Goal: Task Accomplishment & Management: Use online tool/utility

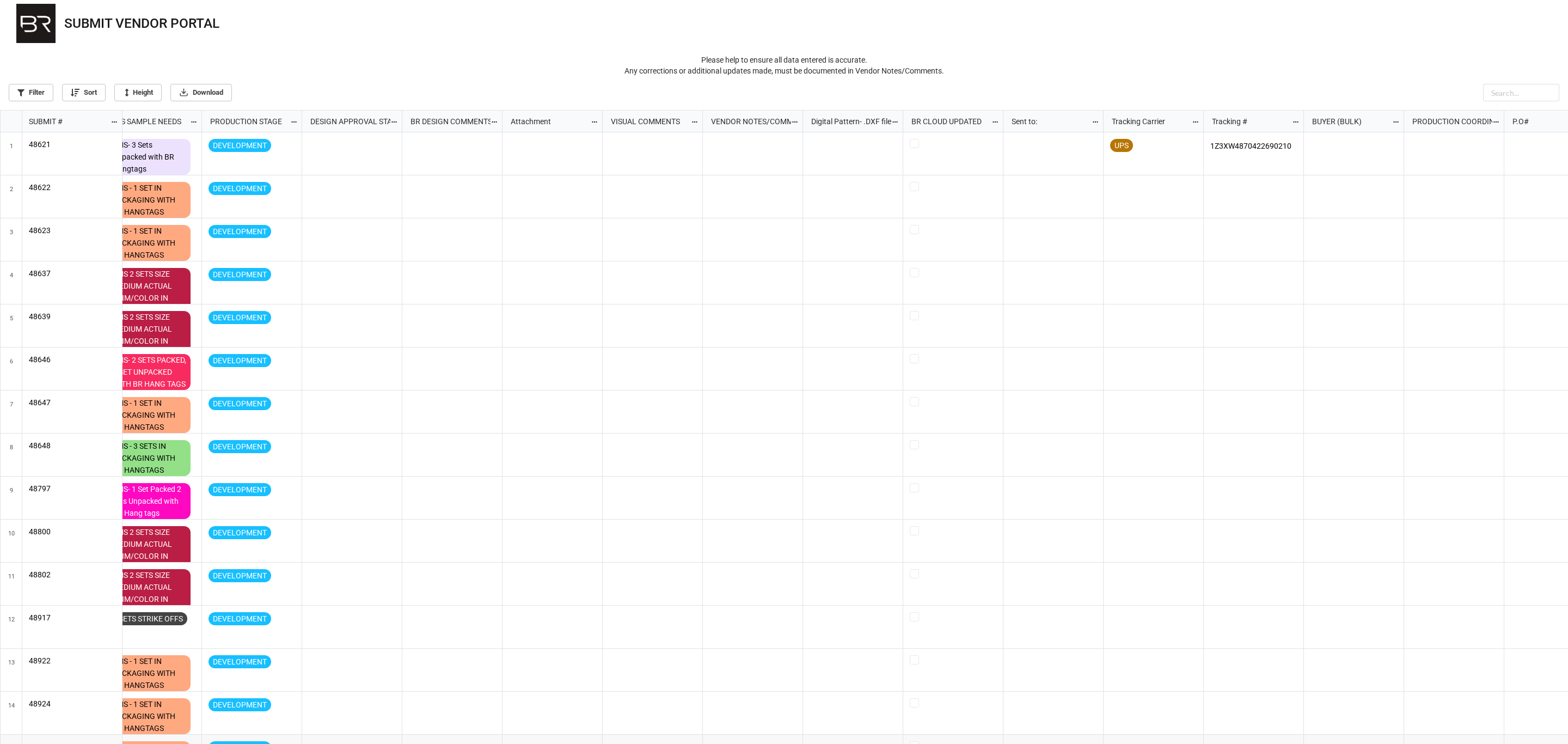
scroll to position [0, 1055]
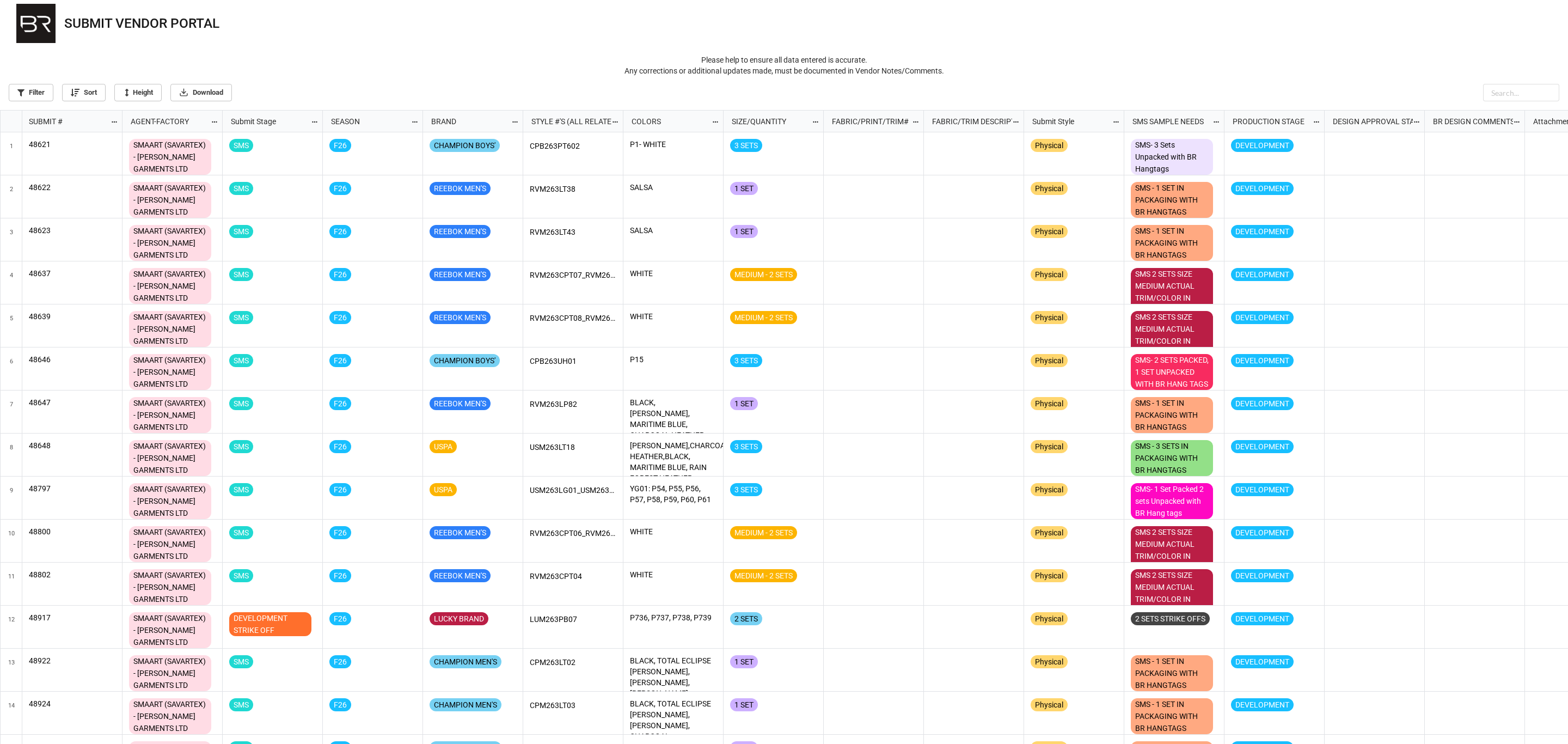
scroll to position [628, 1561]
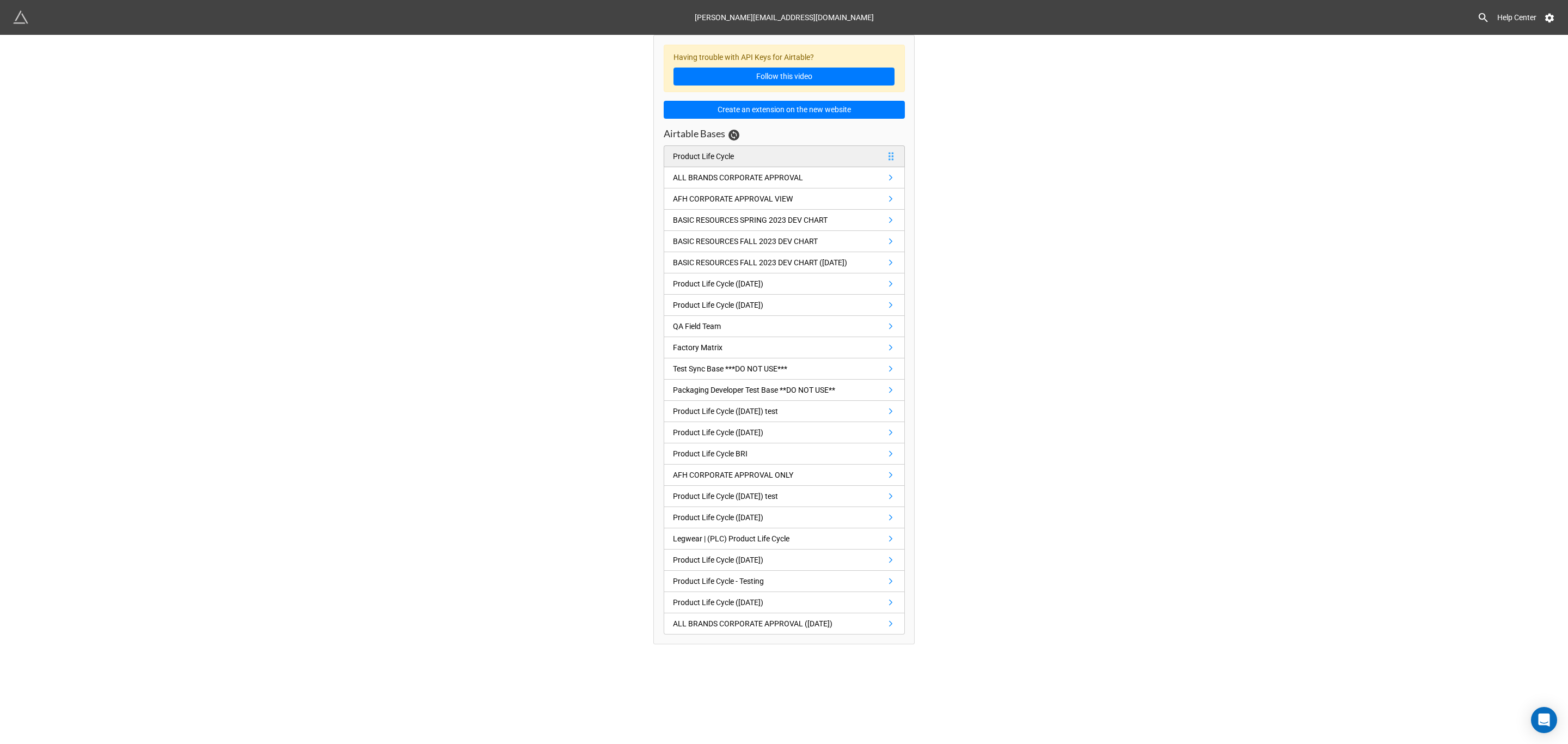
click at [769, 156] on link "Product Life Cycle" at bounding box center [784, 156] width 241 height 22
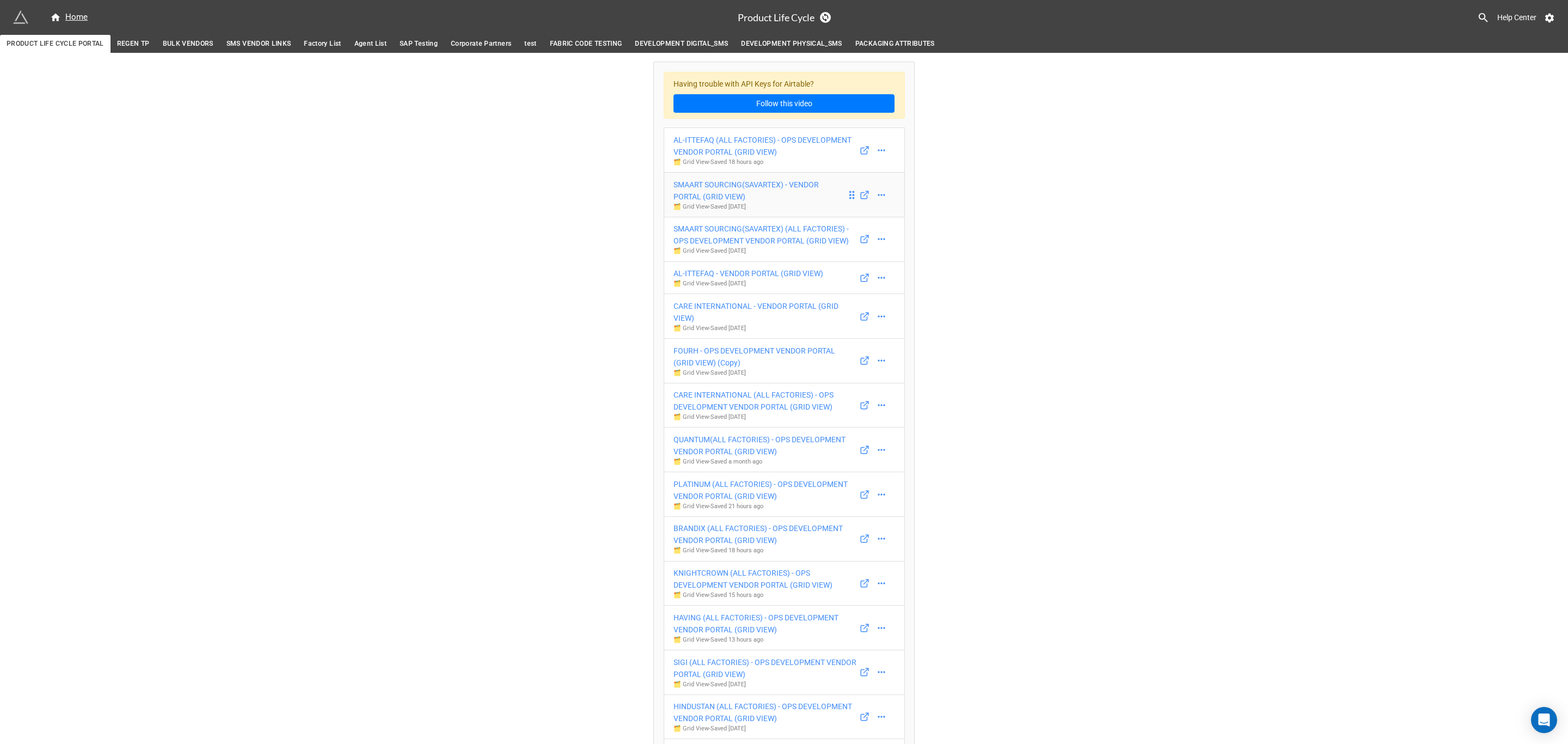
click at [783, 199] on div "SMAART SOURCING(SAVARTEX) - VENDOR PORTAL (GRID VIEW)" at bounding box center [760, 190] width 173 height 24
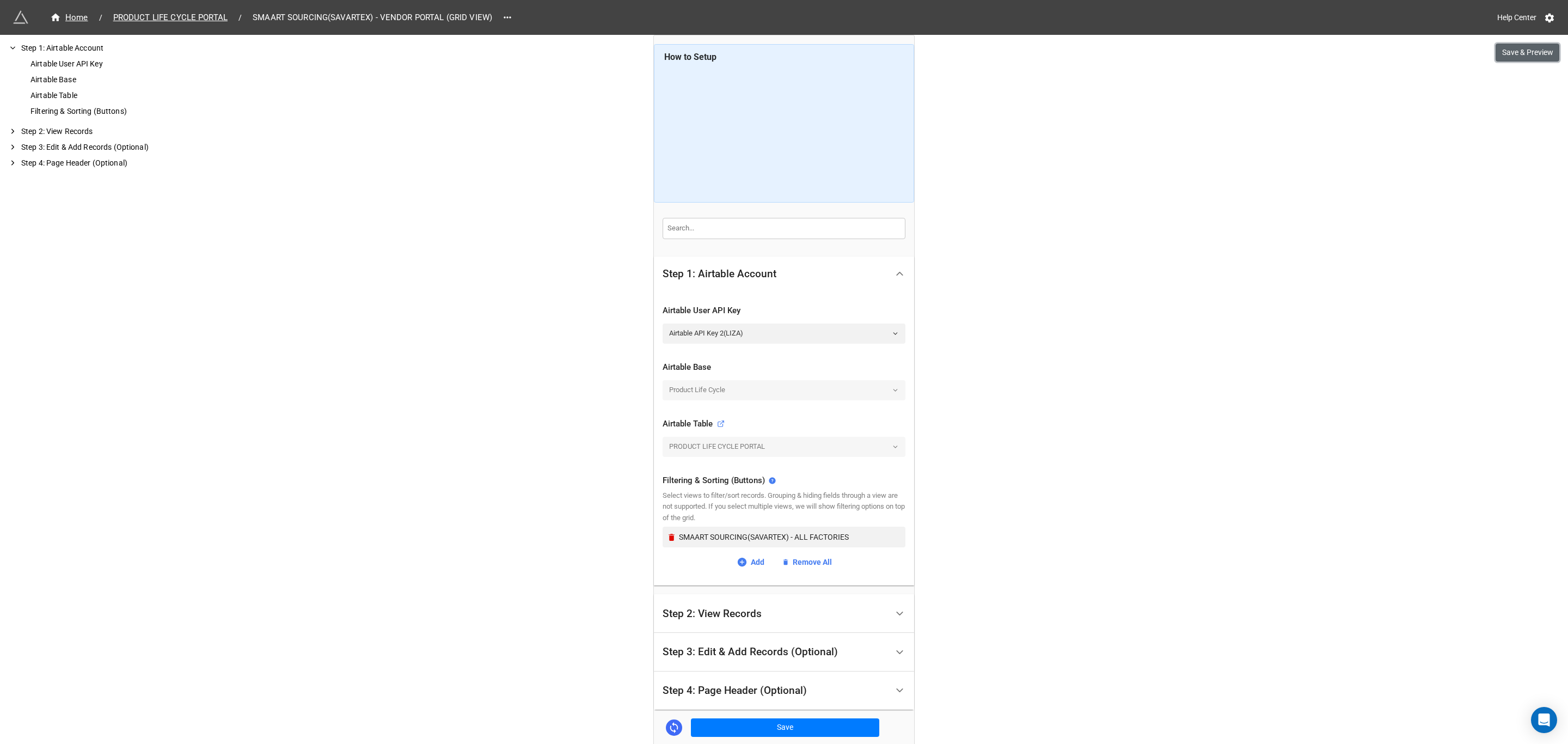
click at [1539, 56] on button "Save & Preview" at bounding box center [1527, 53] width 64 height 18
click at [361, 17] on span "SMAART SOURCING(SAVARTEX) - VENDOR PORTAL (GRID VIEW)" at bounding box center [372, 18] width 253 height 12
click at [756, 563] on link "Add" at bounding box center [750, 562] width 28 height 12
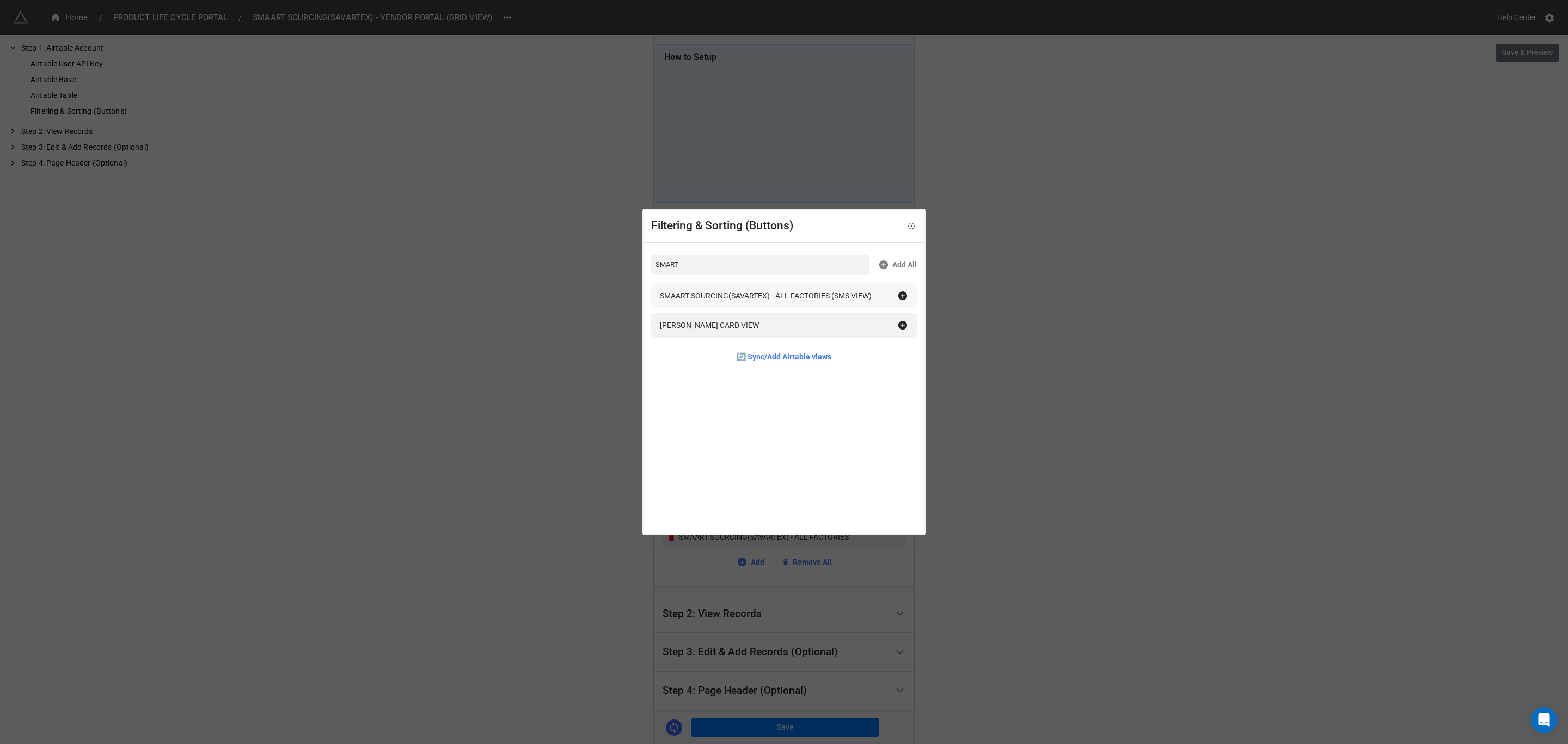
type input "SMART"
click at [899, 294] on icon at bounding box center [903, 296] width 9 height 9
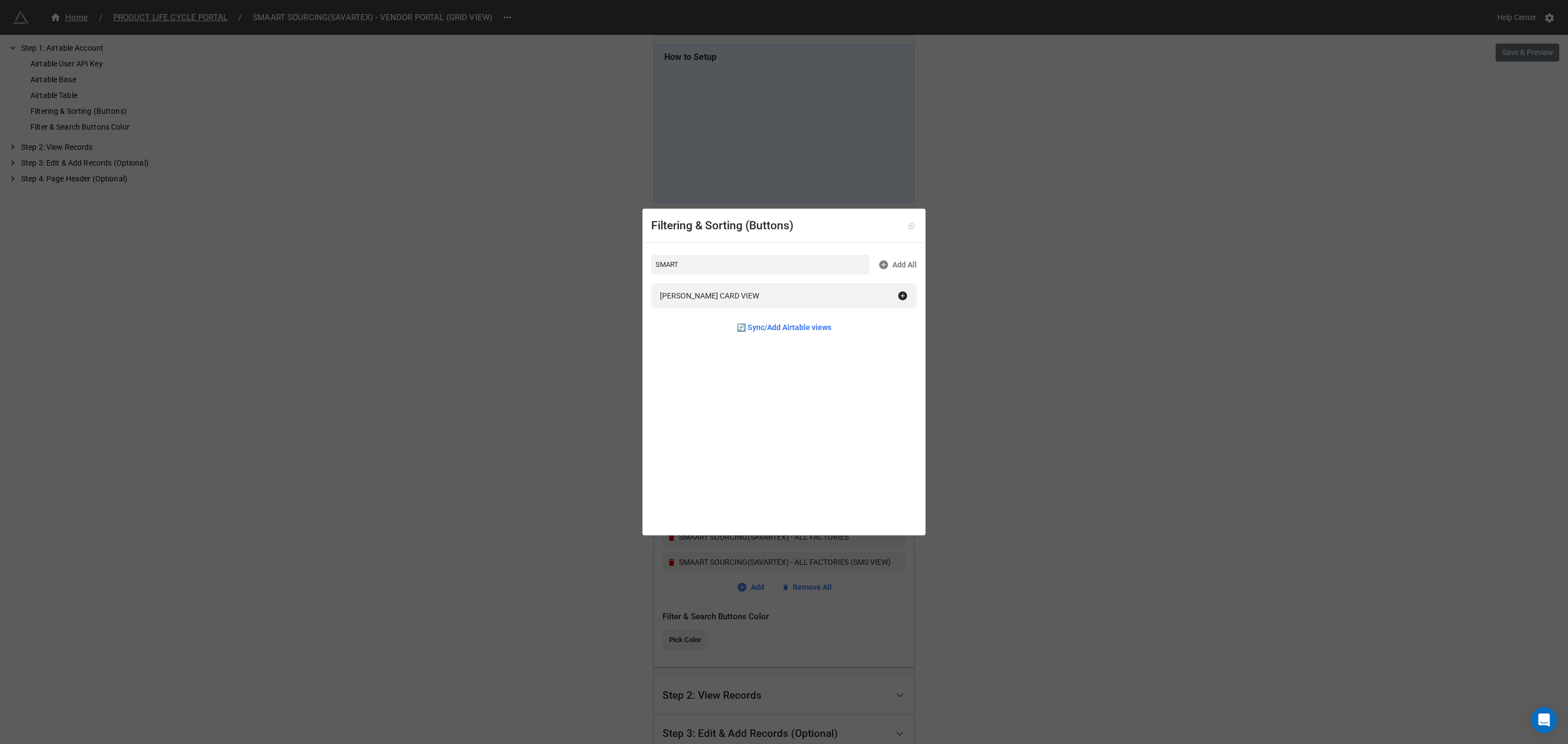
click at [908, 228] on icon at bounding box center [911, 226] width 8 height 8
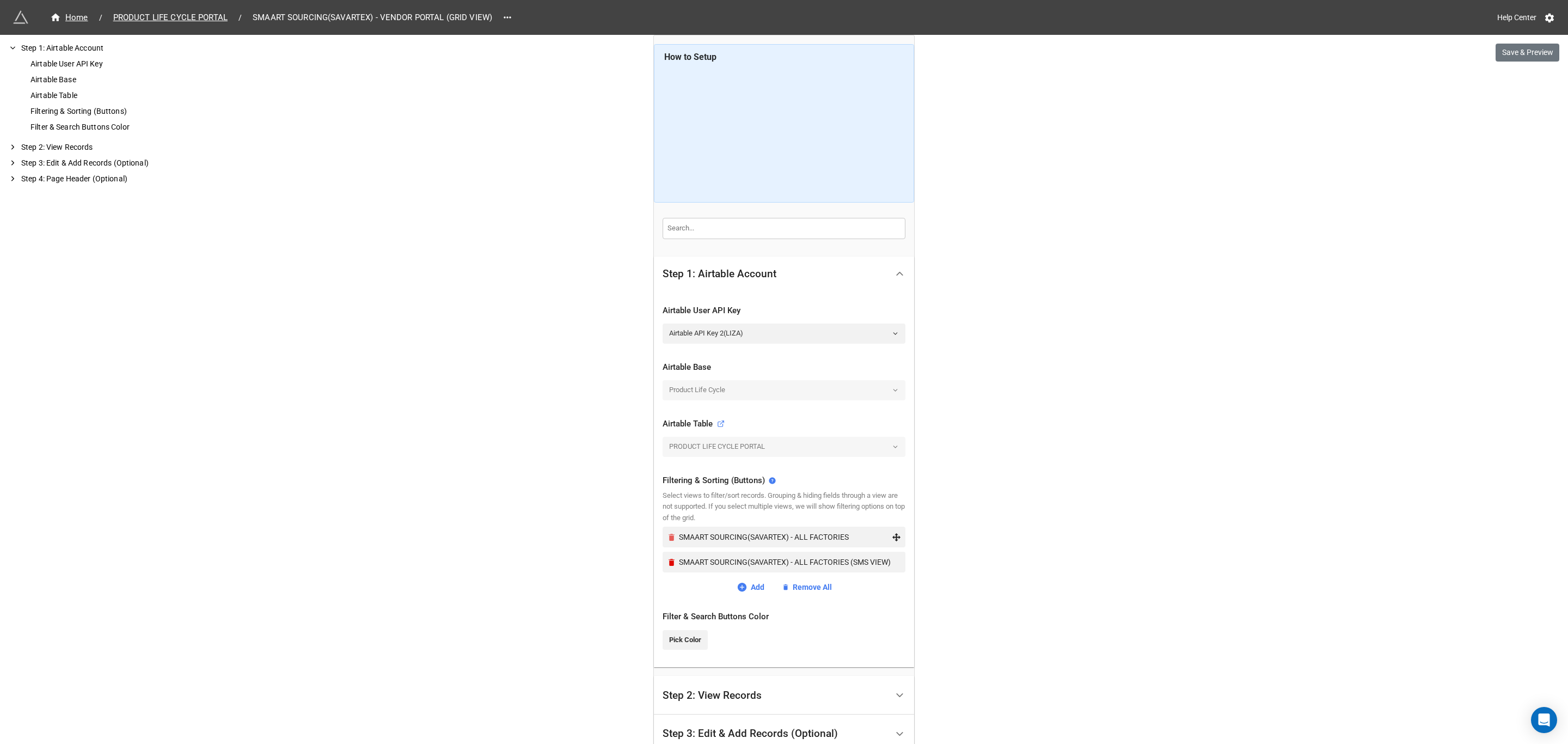
click at [669, 535] on icon "Remove" at bounding box center [671, 537] width 6 height 7
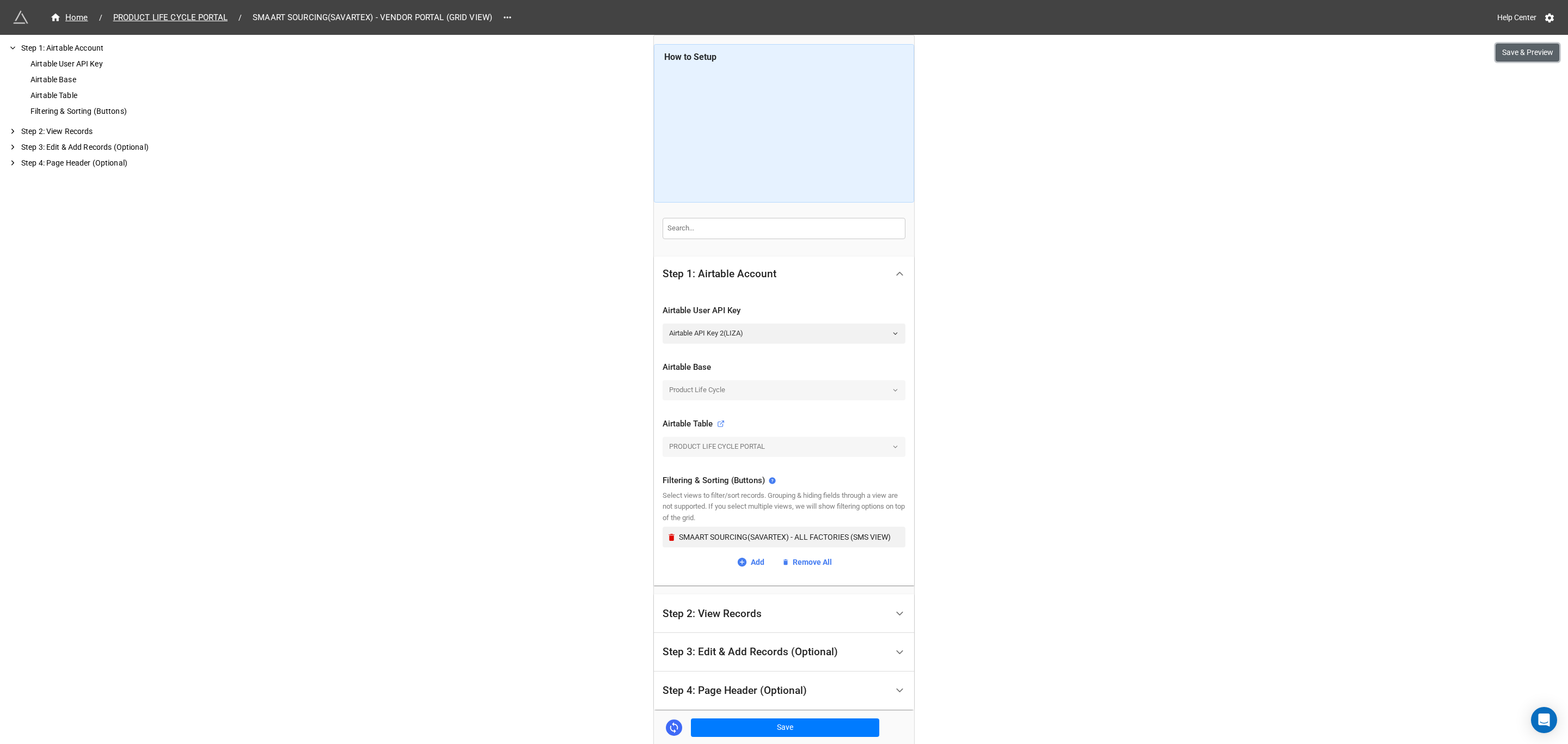
click at [1531, 57] on button "Save & Preview" at bounding box center [1527, 53] width 64 height 18
click at [177, 20] on span "PRODUCT LIFE CYCLE PORTAL" at bounding box center [170, 18] width 127 height 12
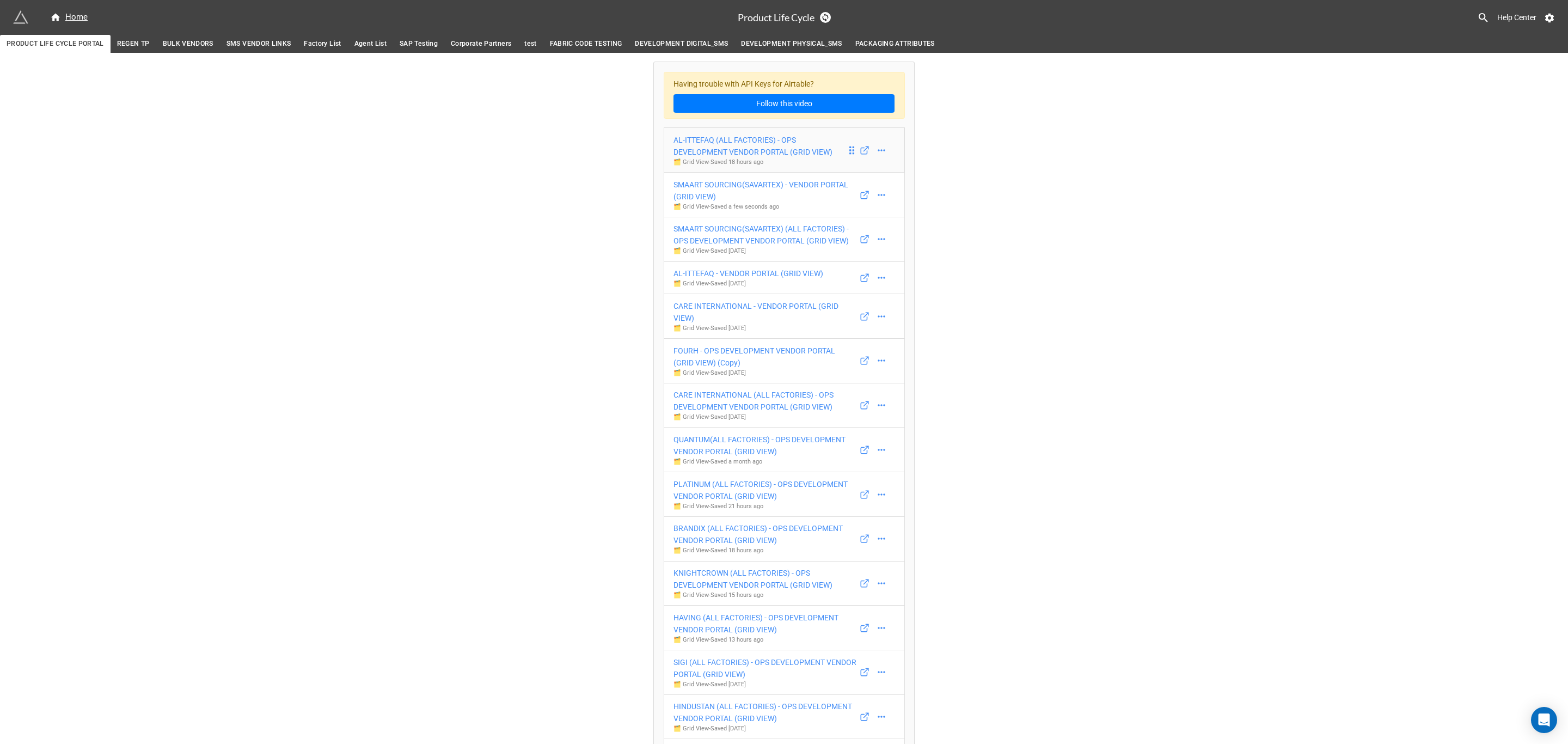
click at [795, 134] on link "AL-ITTEFAQ (ALL FACTORIES) - OPS DEVELOPMENT VENDOR PORTAL (GRID VIEW) 🗂️ Grid …" at bounding box center [784, 150] width 241 height 45
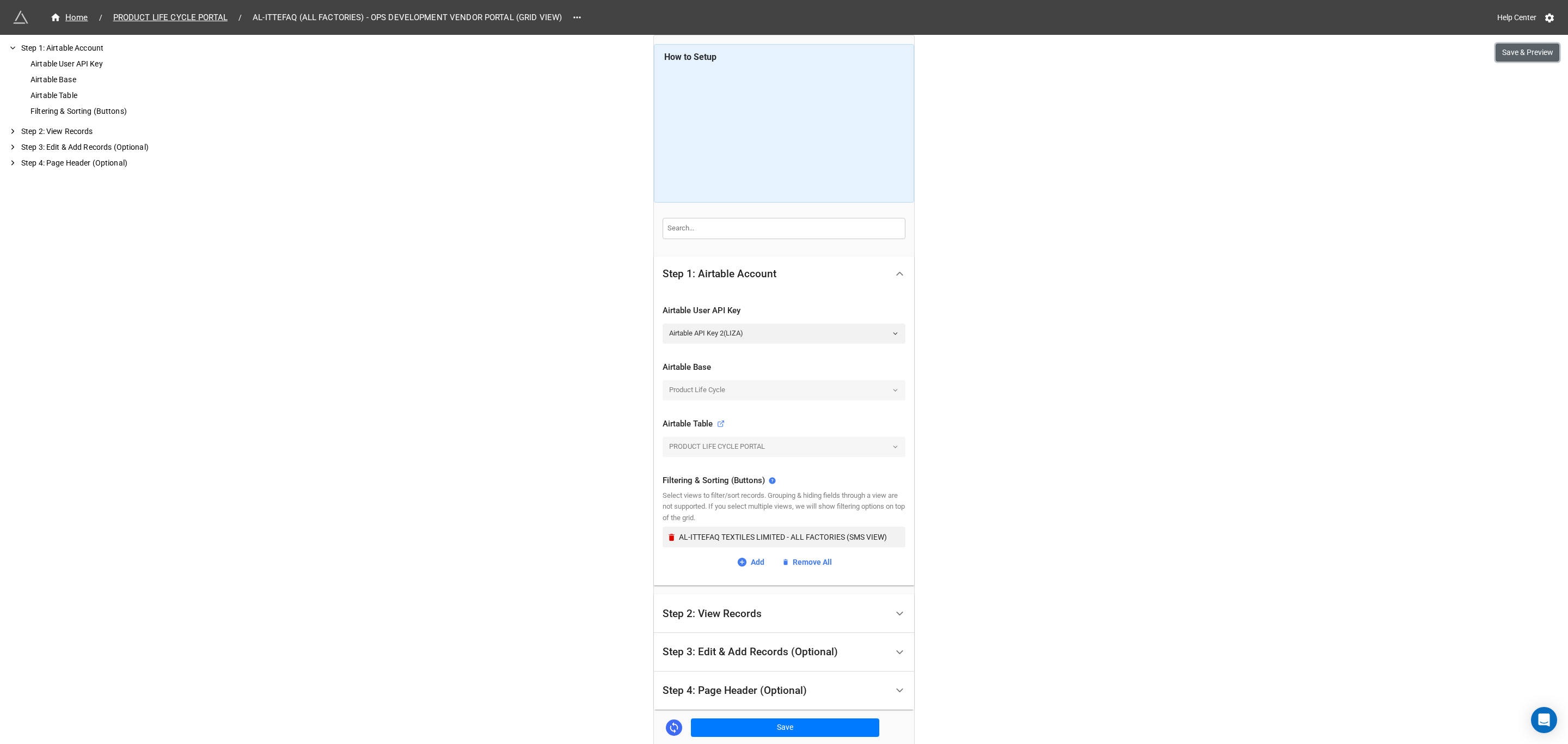
click at [1510, 49] on button "Save & Preview" at bounding box center [1527, 53] width 64 height 18
click at [172, 18] on span "PRODUCT LIFE CYCLE PORTAL" at bounding box center [170, 18] width 127 height 12
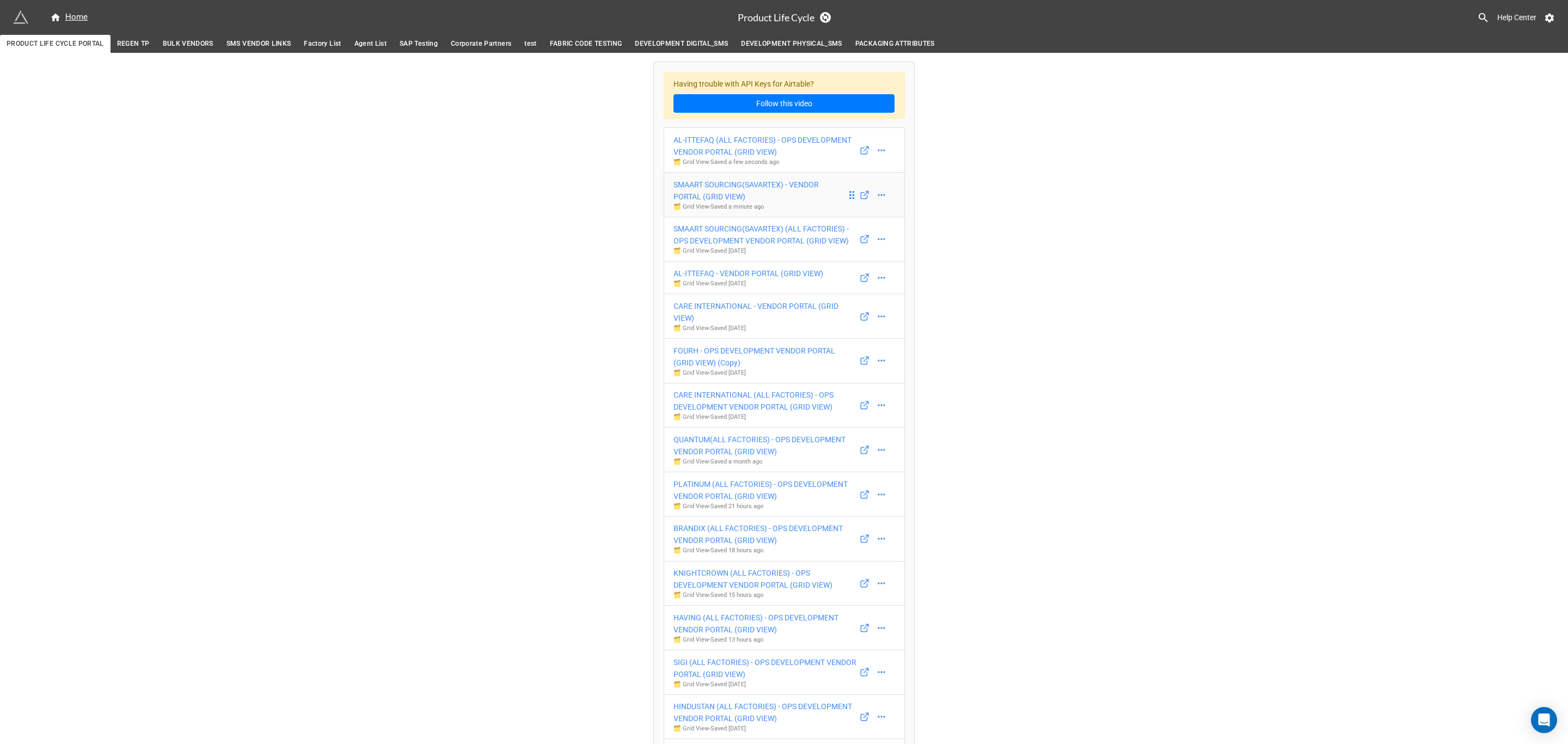
click at [799, 187] on div "SMAART SOURCING(SAVARTEX) - VENDOR PORTAL (GRID VIEW)" at bounding box center [760, 190] width 173 height 24
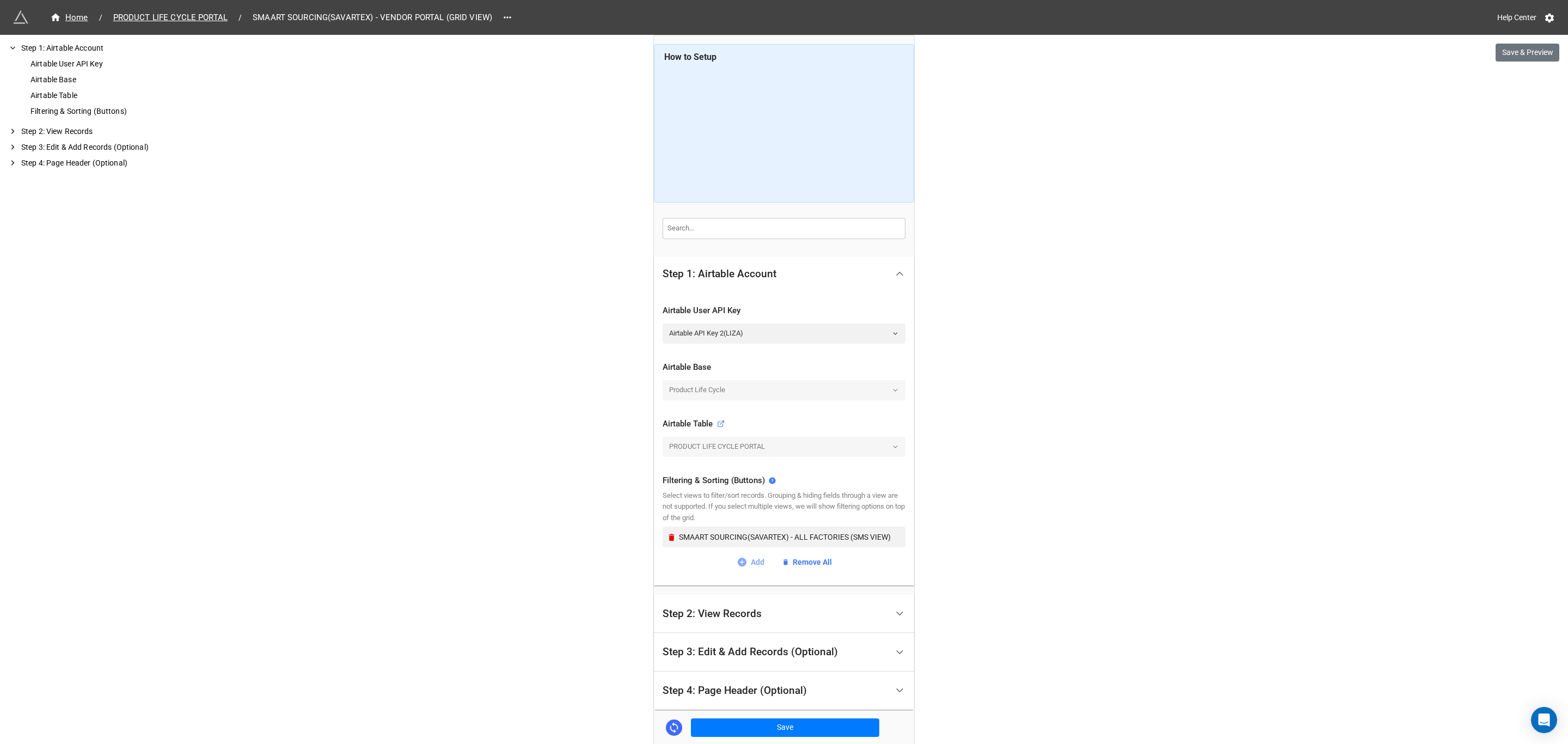
click at [745, 562] on link "Add" at bounding box center [750, 562] width 28 height 12
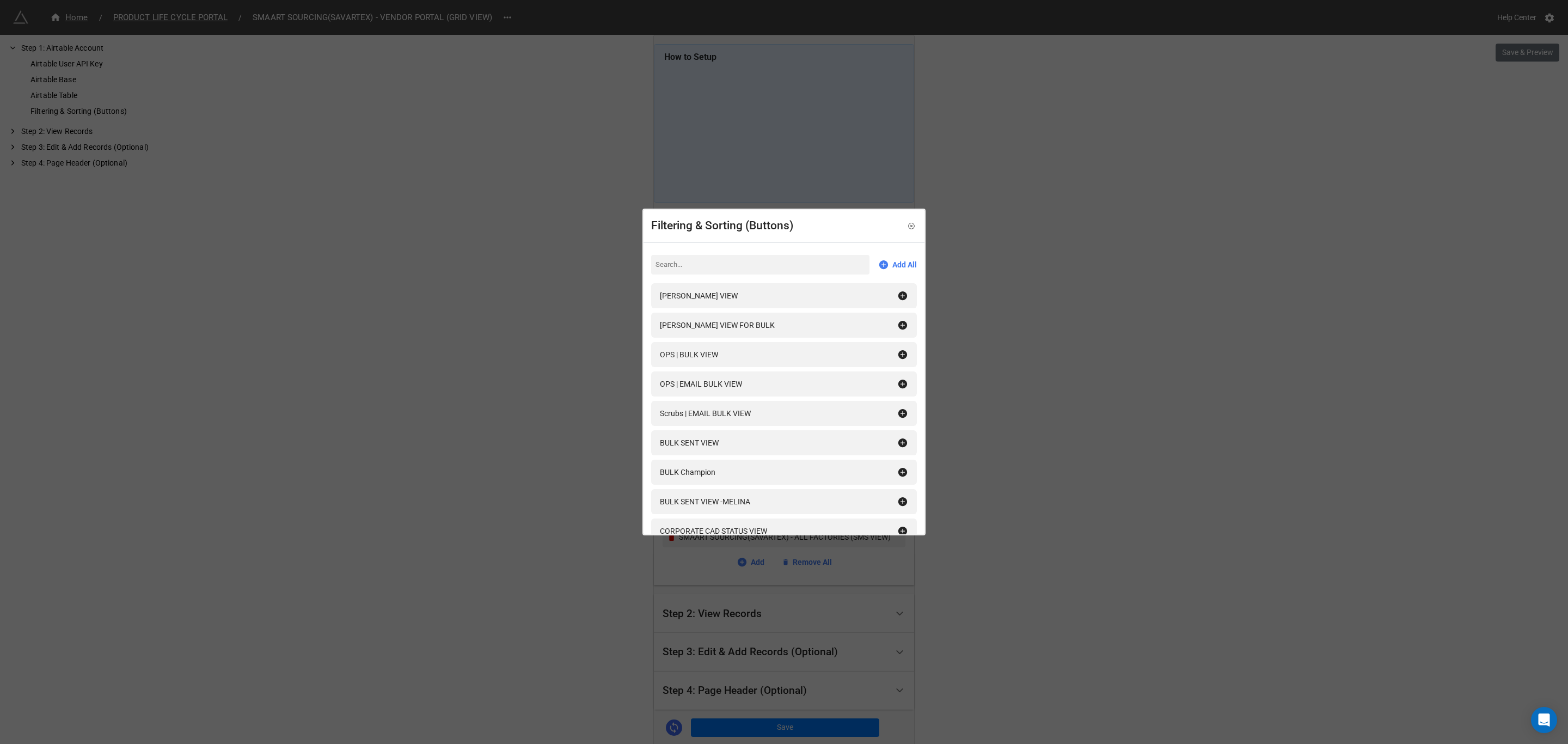
click at [756, 262] on input at bounding box center [760, 264] width 218 height 20
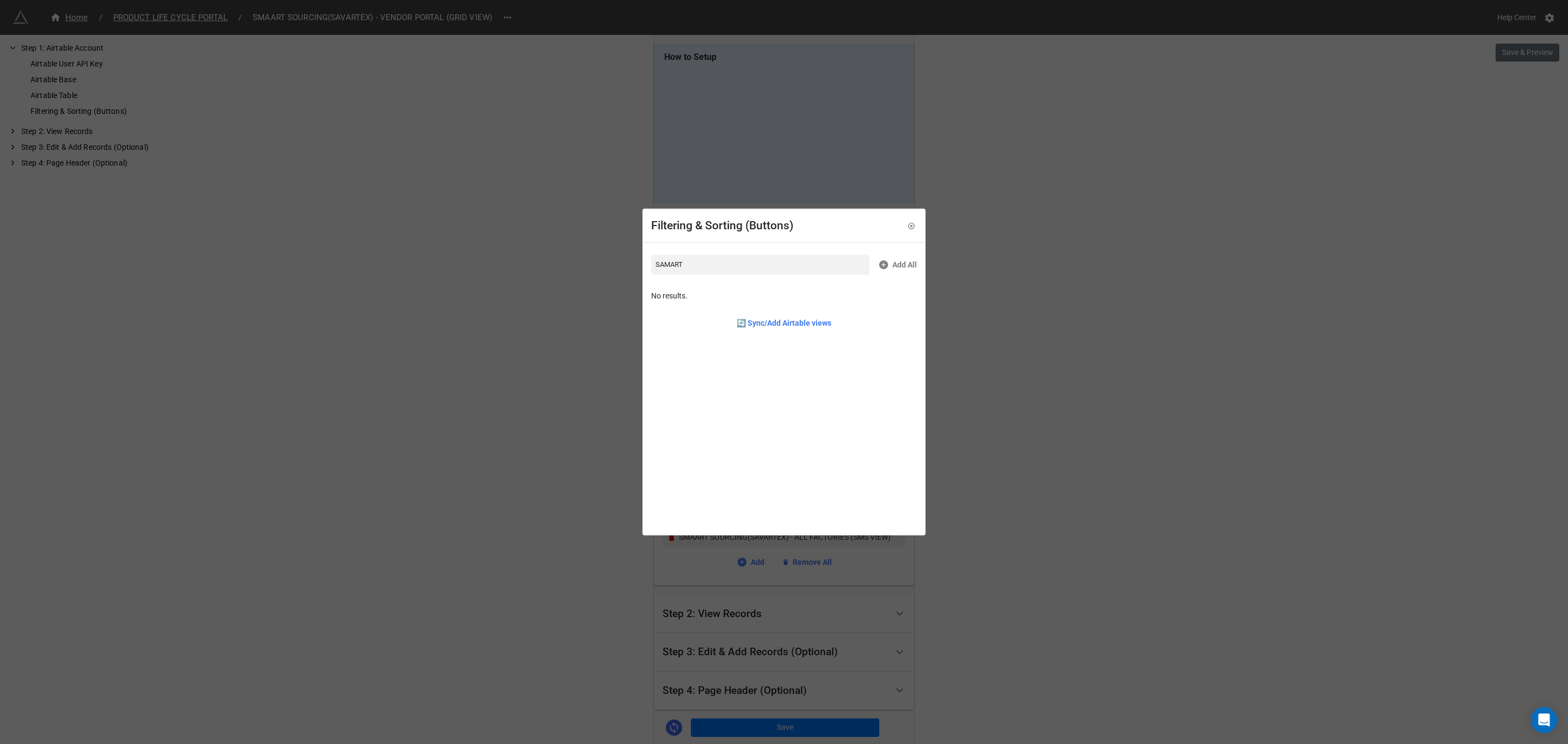
drag, startPoint x: 756, startPoint y: 262, endPoint x: 611, endPoint y: 266, distance: 145.1
click at [611, 266] on div "Filtering & Sorting (Buttons) SAMART Add All No results. 🔄 Sync/Add Airtable vi…" at bounding box center [784, 372] width 1568 height 744
type input "SMART"
click at [899, 294] on icon at bounding box center [903, 296] width 9 height 9
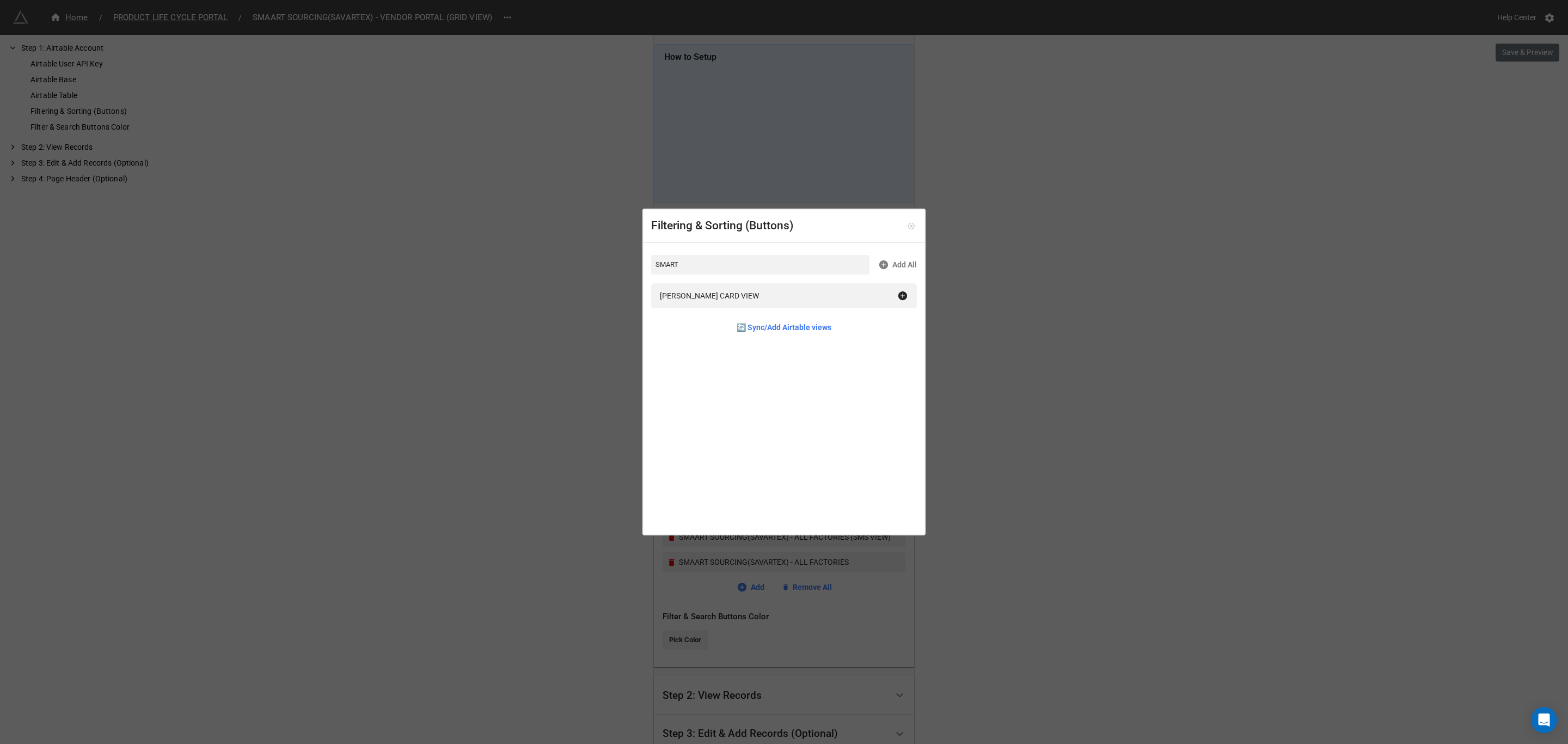
click at [906, 229] on link at bounding box center [912, 226] width 11 height 11
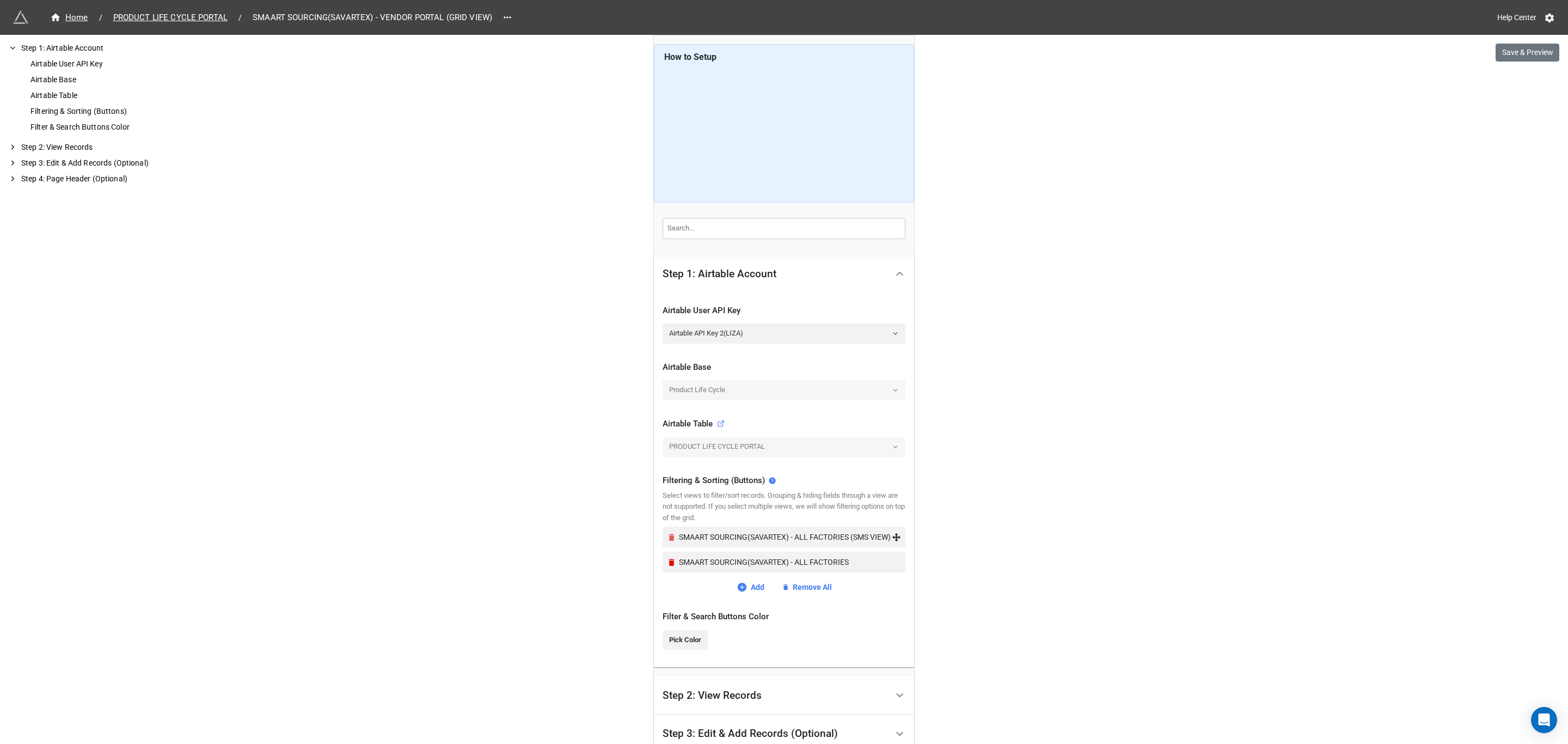
click at [669, 536] on icon "Remove" at bounding box center [671, 537] width 10 height 10
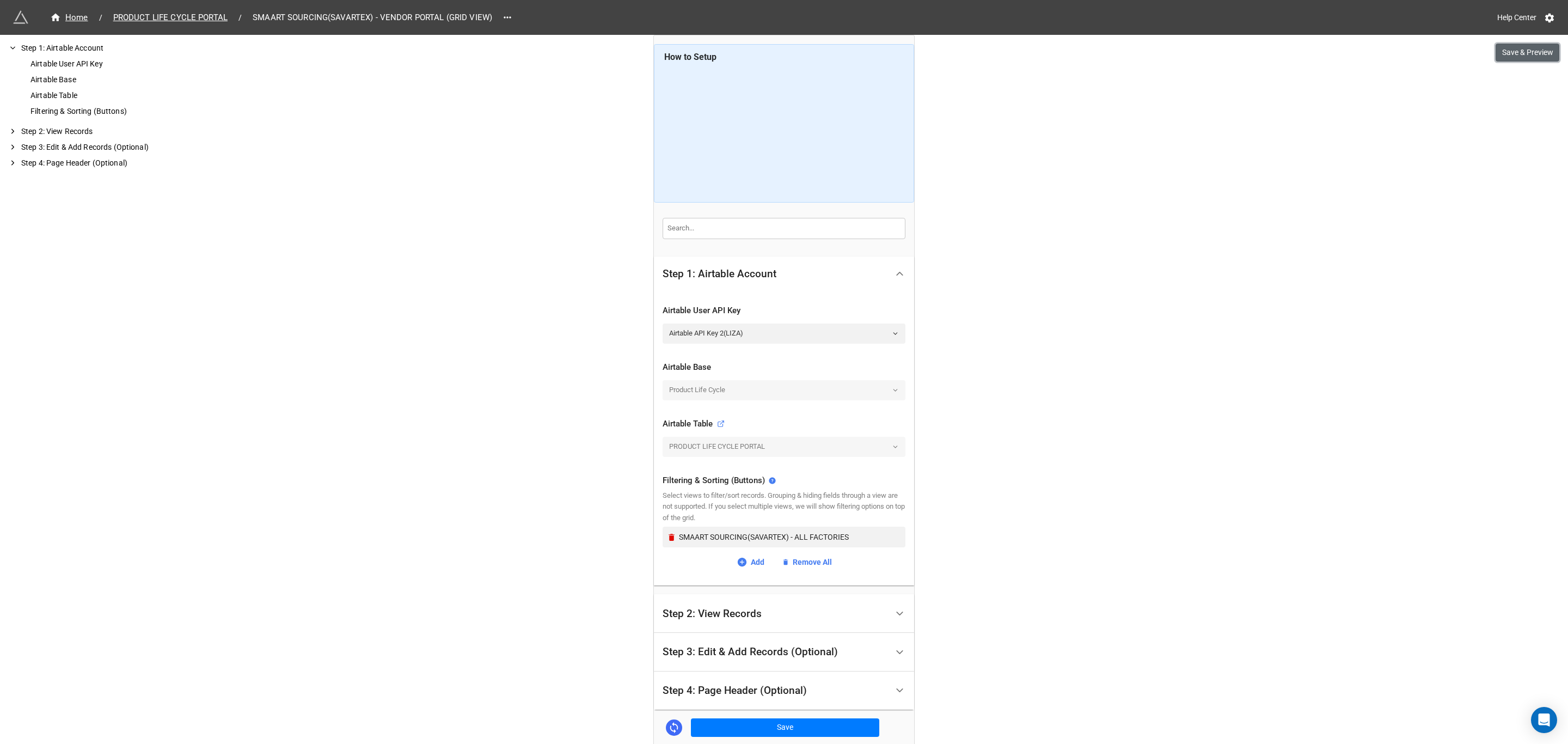
click at [1517, 51] on button "Save & Preview" at bounding box center [1527, 53] width 64 height 18
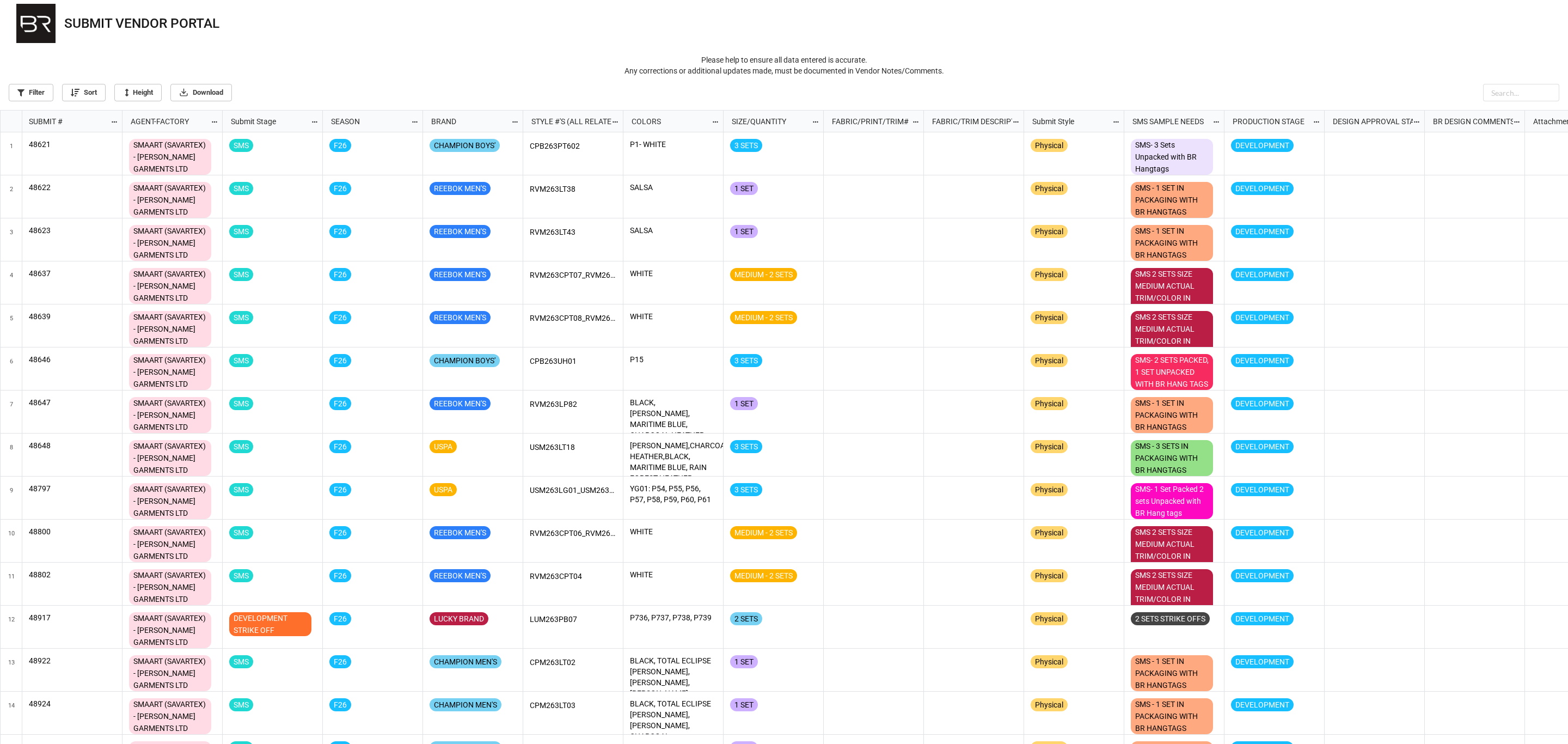
scroll to position [628, 1561]
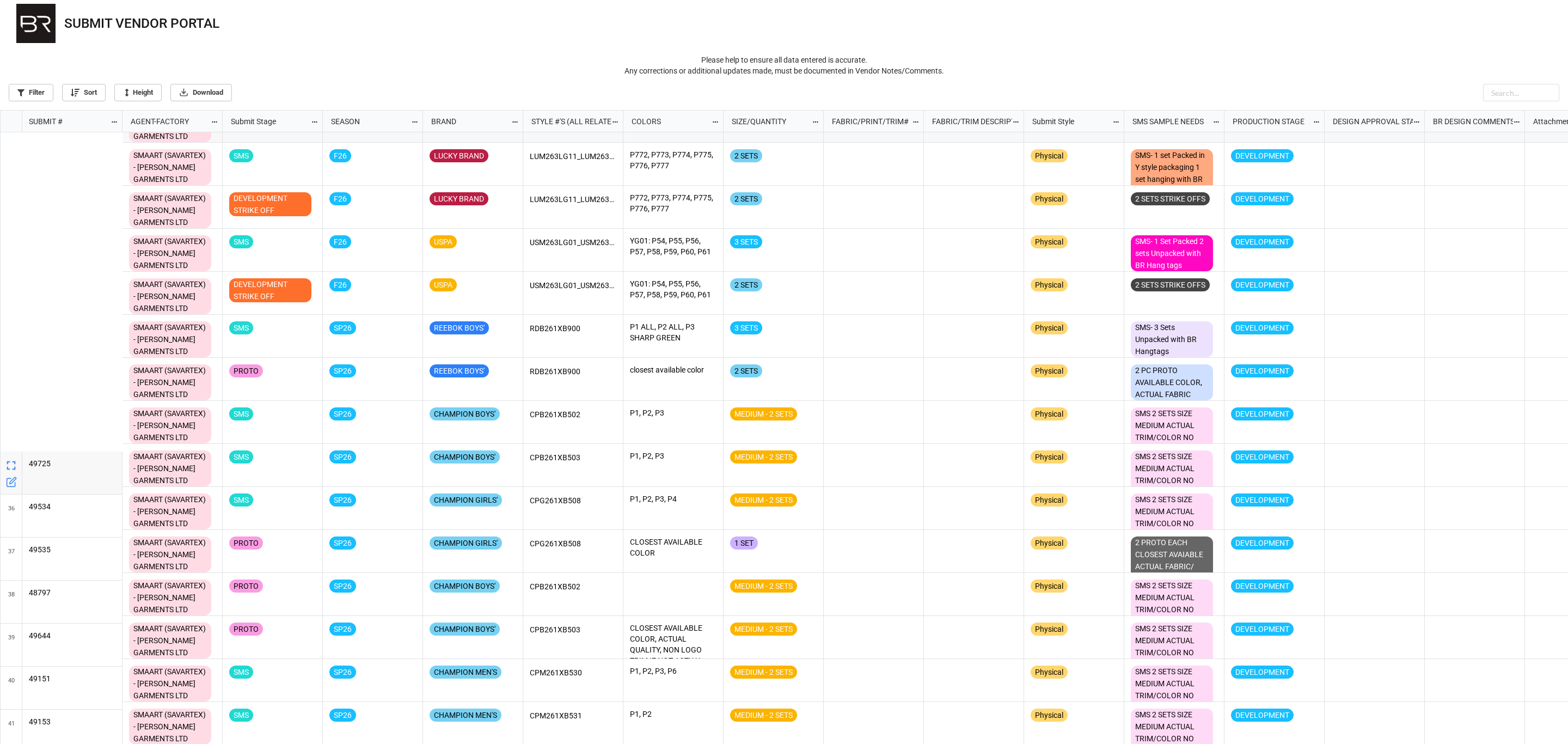
scroll to position [1500, 0]
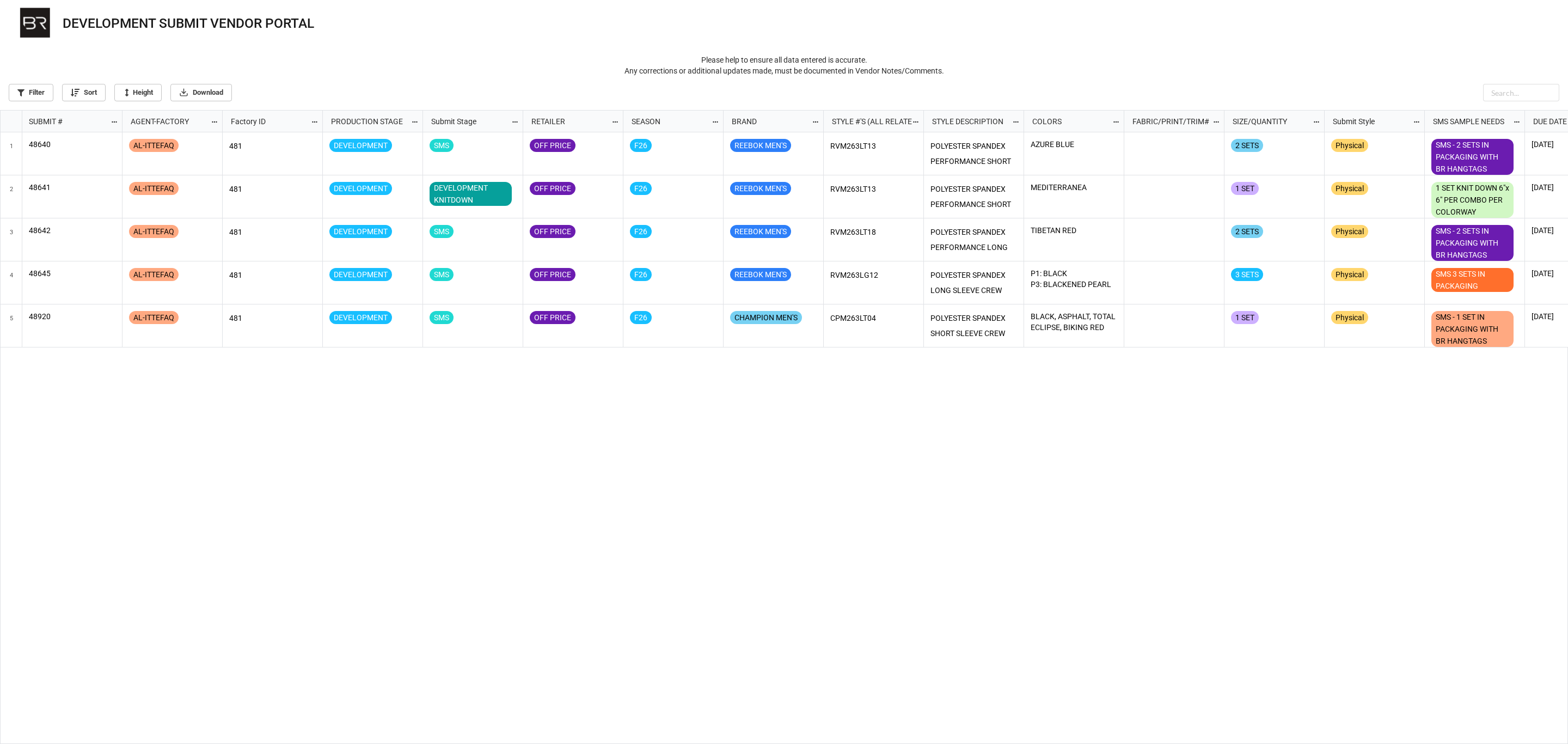
scroll to position [628, 1561]
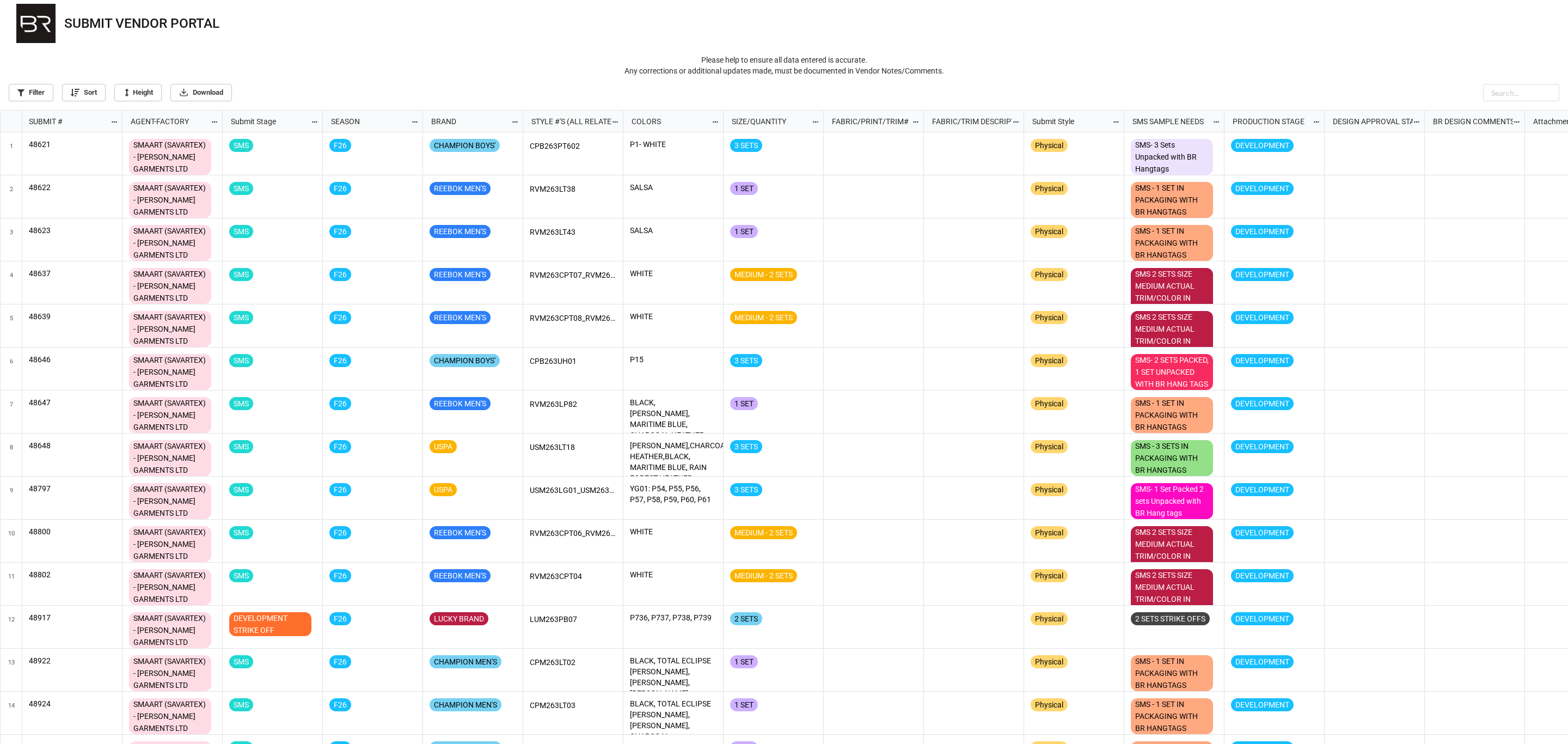
scroll to position [628, 1561]
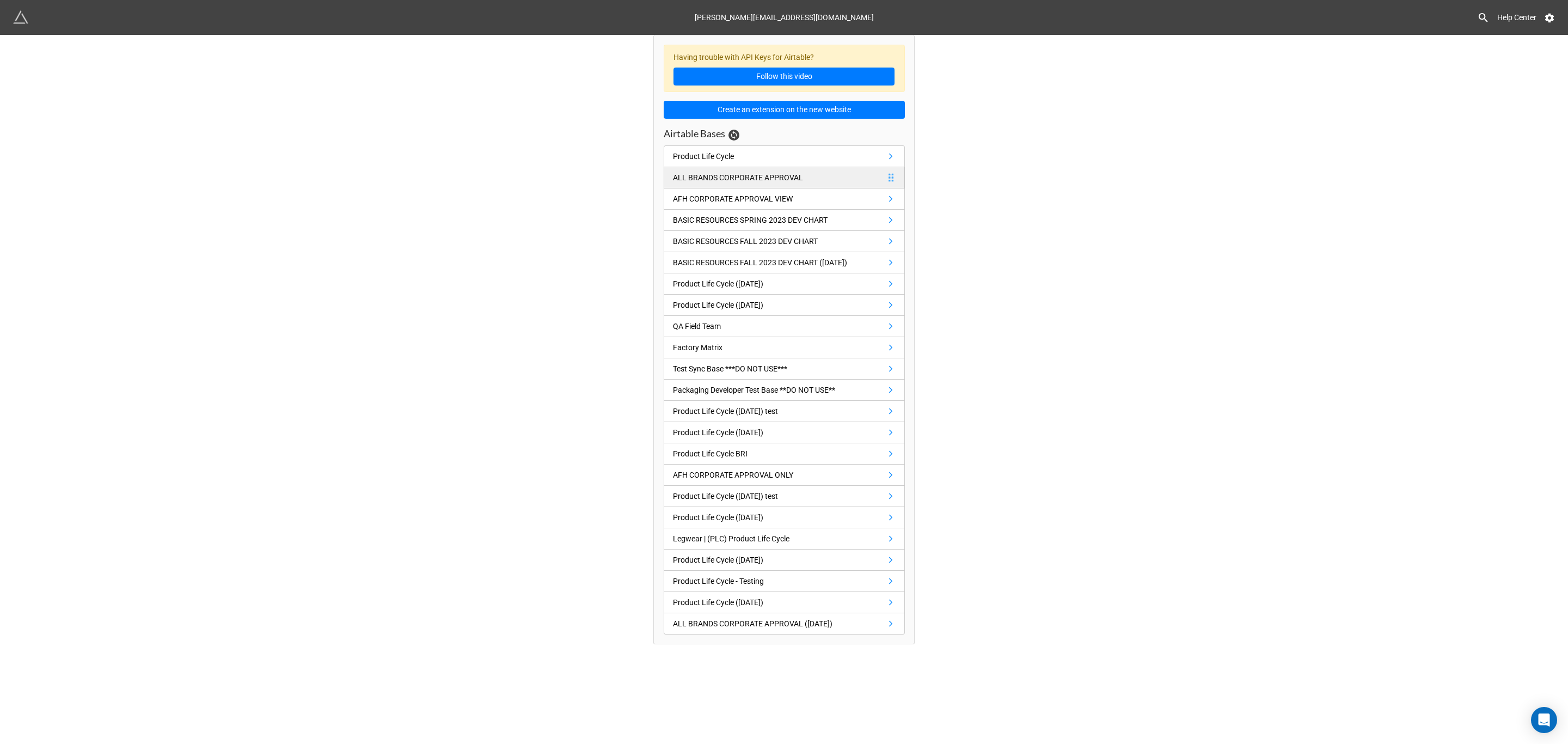
click at [784, 175] on div "ALL BRANDS CORPORATE APPROVAL" at bounding box center [738, 178] width 130 height 12
click at [732, 157] on div "Product Life Cycle" at bounding box center [703, 157] width 61 height 12
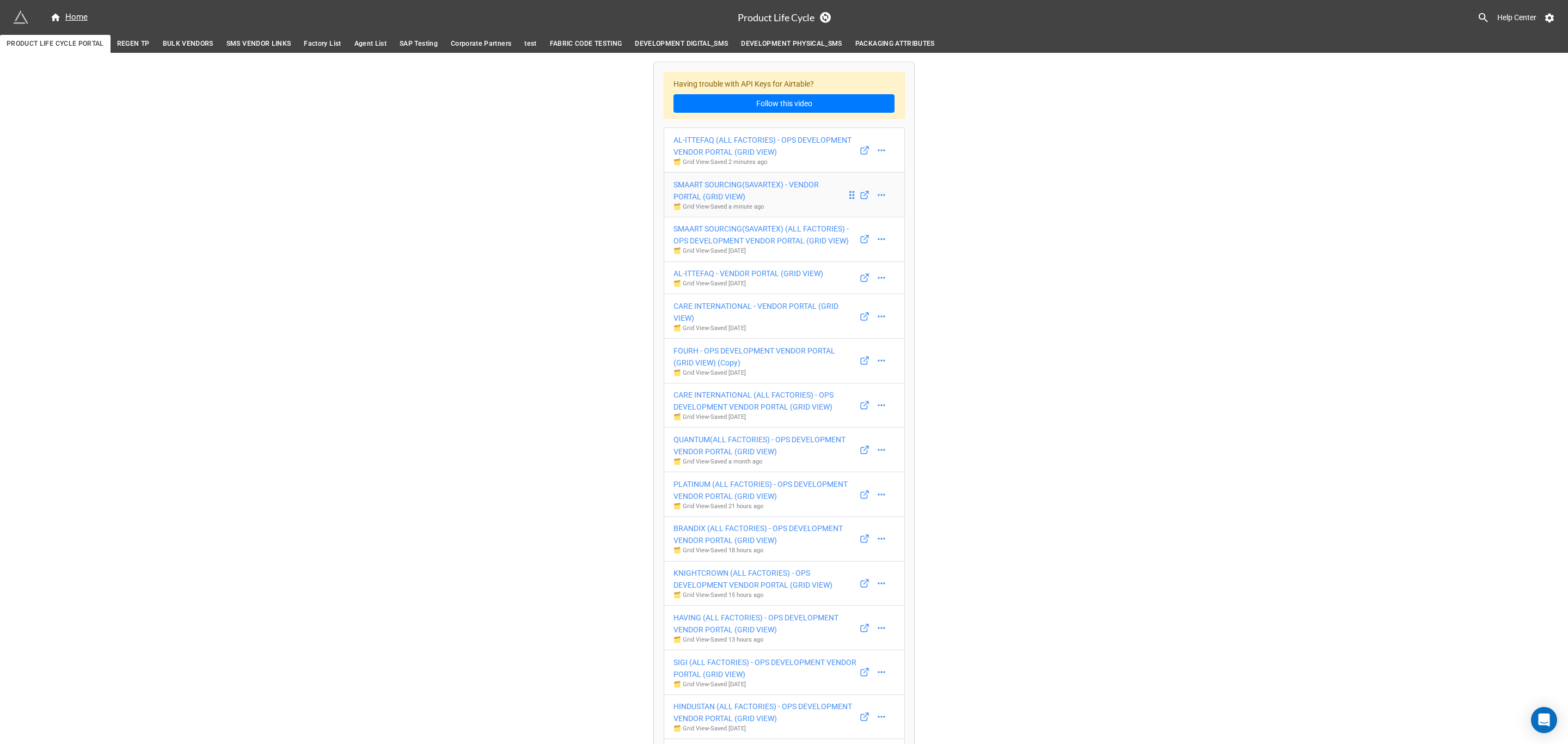
click at [760, 201] on div "SMAART SOURCING(SAVARTEX) - VENDOR PORTAL (GRID VIEW)" at bounding box center [760, 190] width 173 height 24
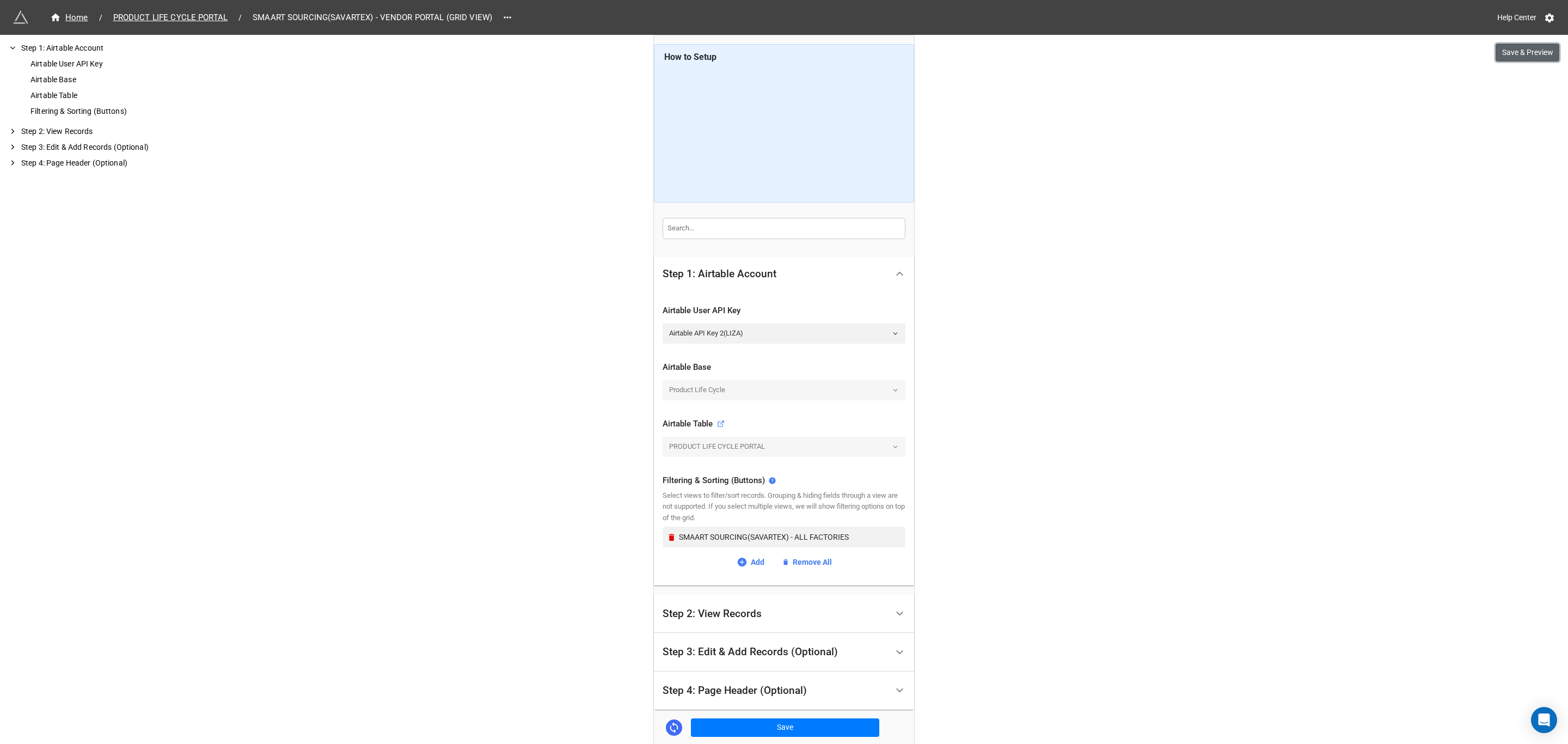
click at [1516, 54] on button "Save & Preview" at bounding box center [1527, 53] width 64 height 18
click at [196, 23] on span "PRODUCT LIFE CYCLE PORTAL" at bounding box center [170, 18] width 127 height 12
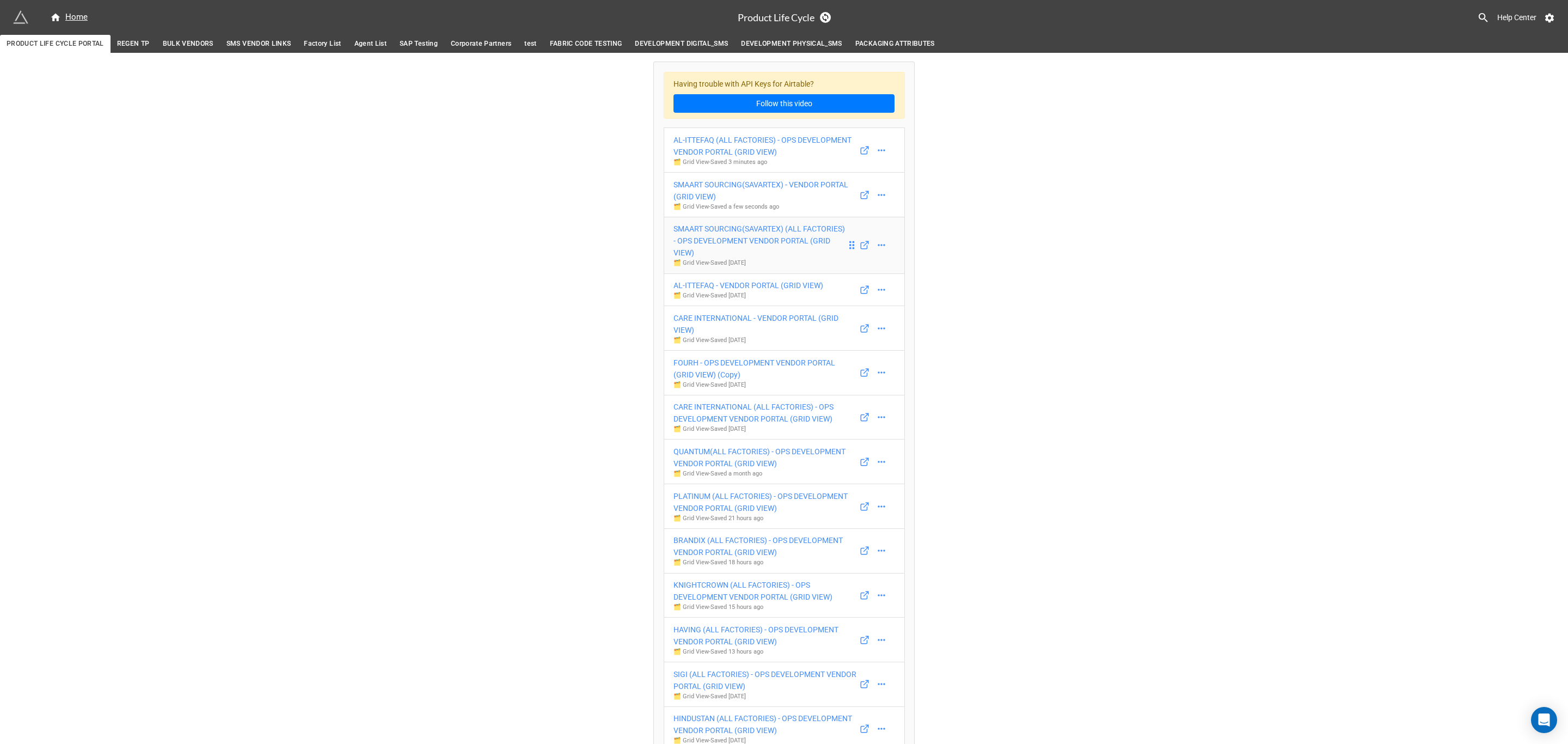
click at [806, 242] on div "SMAART SOURCING(SAVARTEX) (ALL FACTORIES) - OPS DEVELOPMENT VENDOR PORTAL (GRID…" at bounding box center [760, 240] width 173 height 36
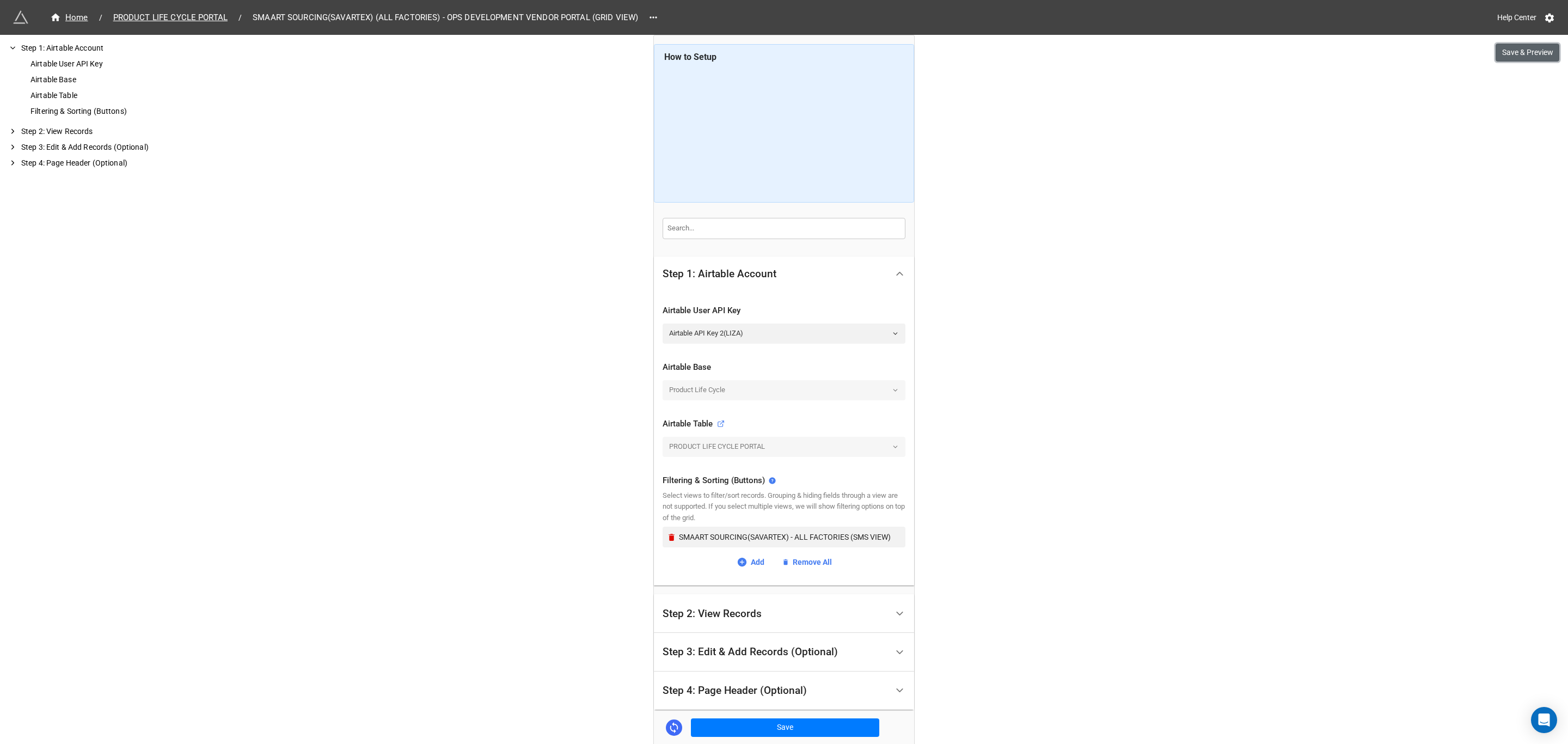
click at [1522, 60] on button "Save & Preview" at bounding box center [1527, 53] width 64 height 18
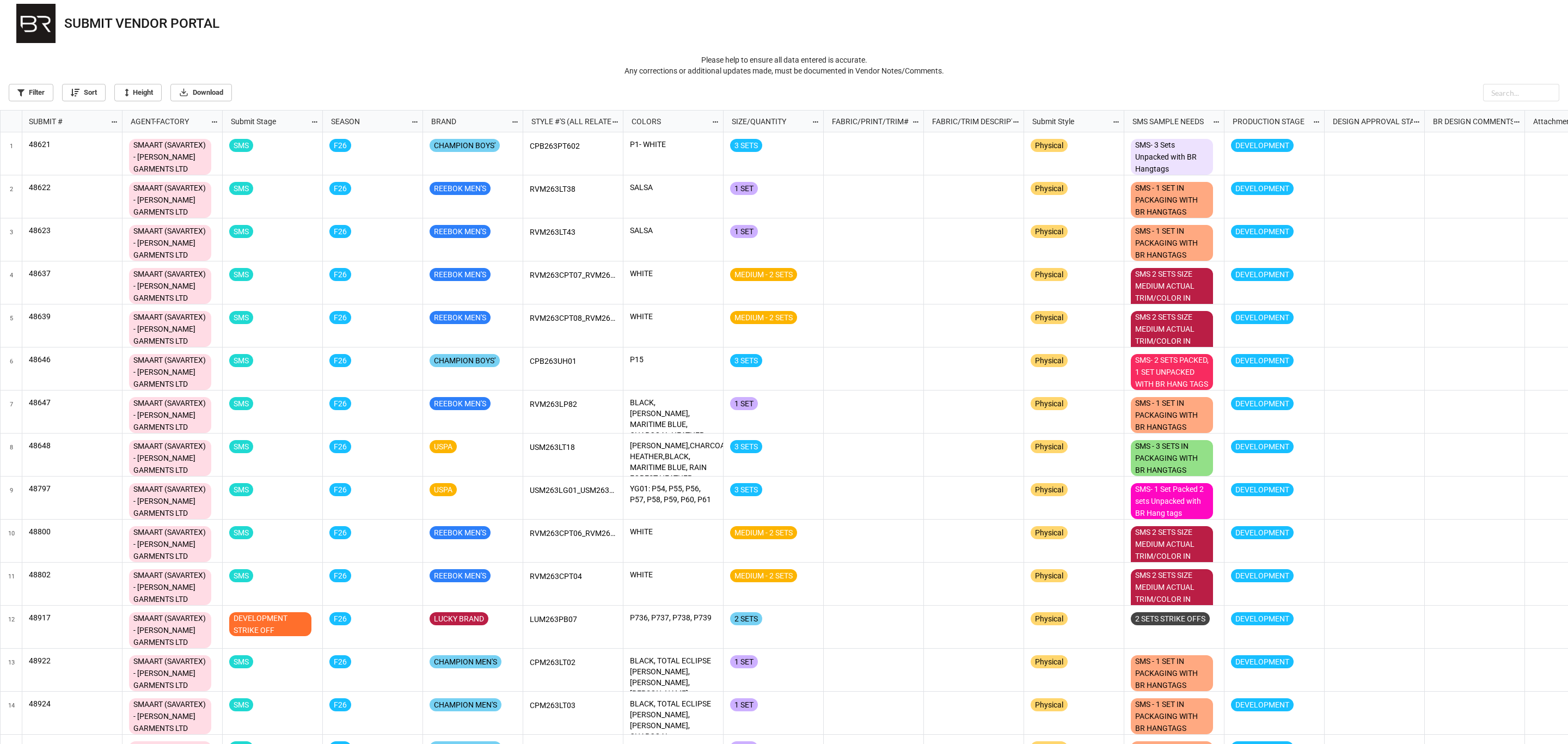
scroll to position [628, 1561]
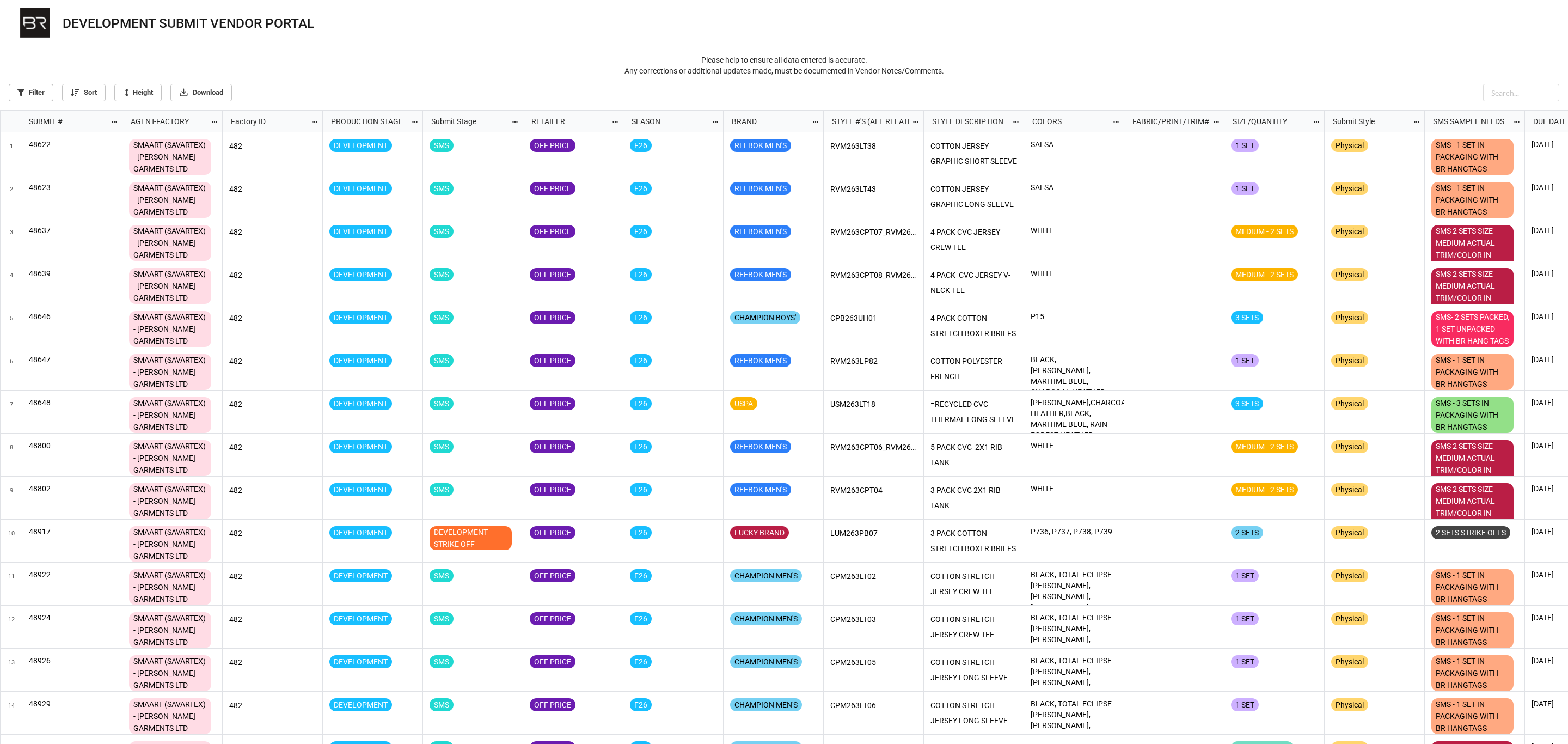
scroll to position [628, 1561]
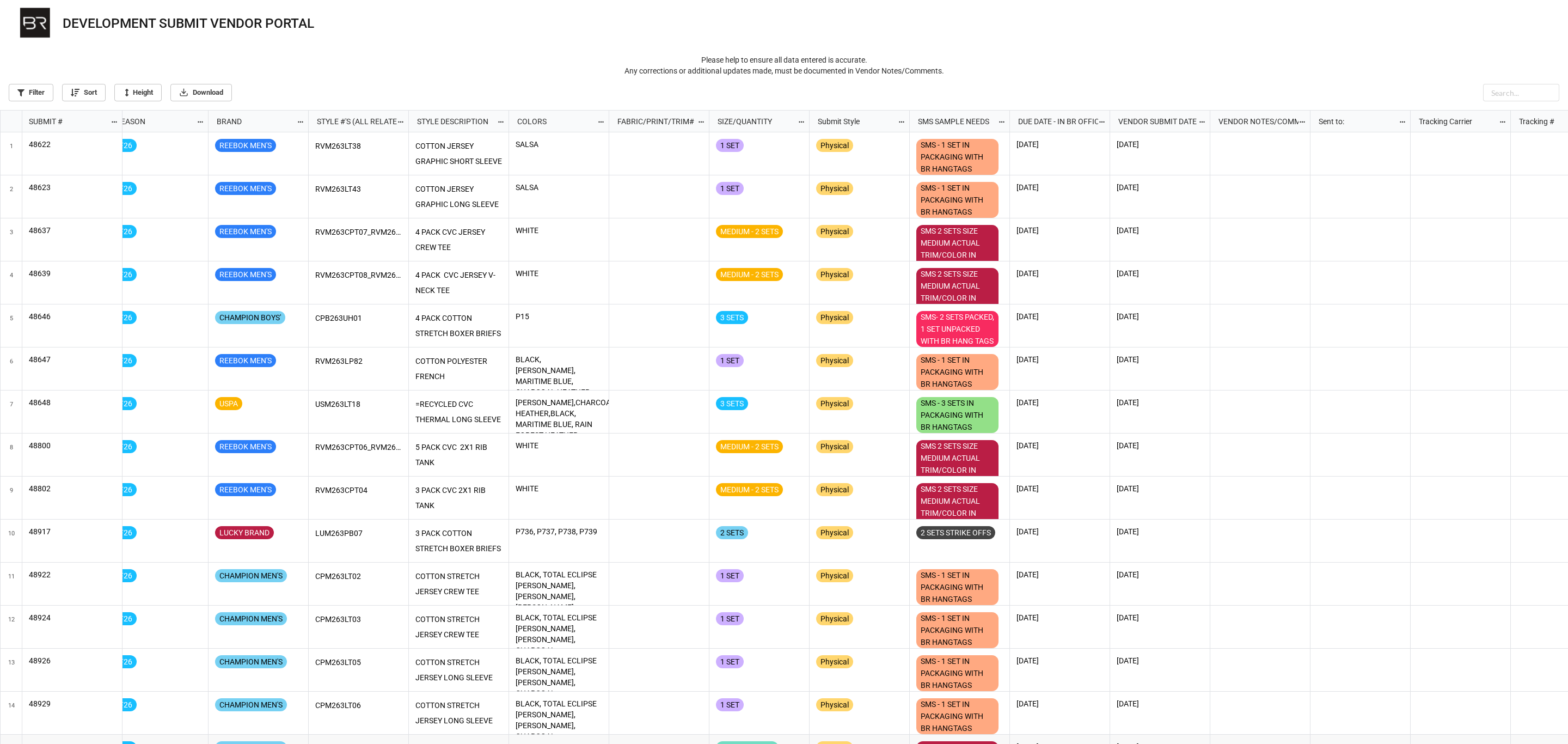
scroll to position [0, 562]
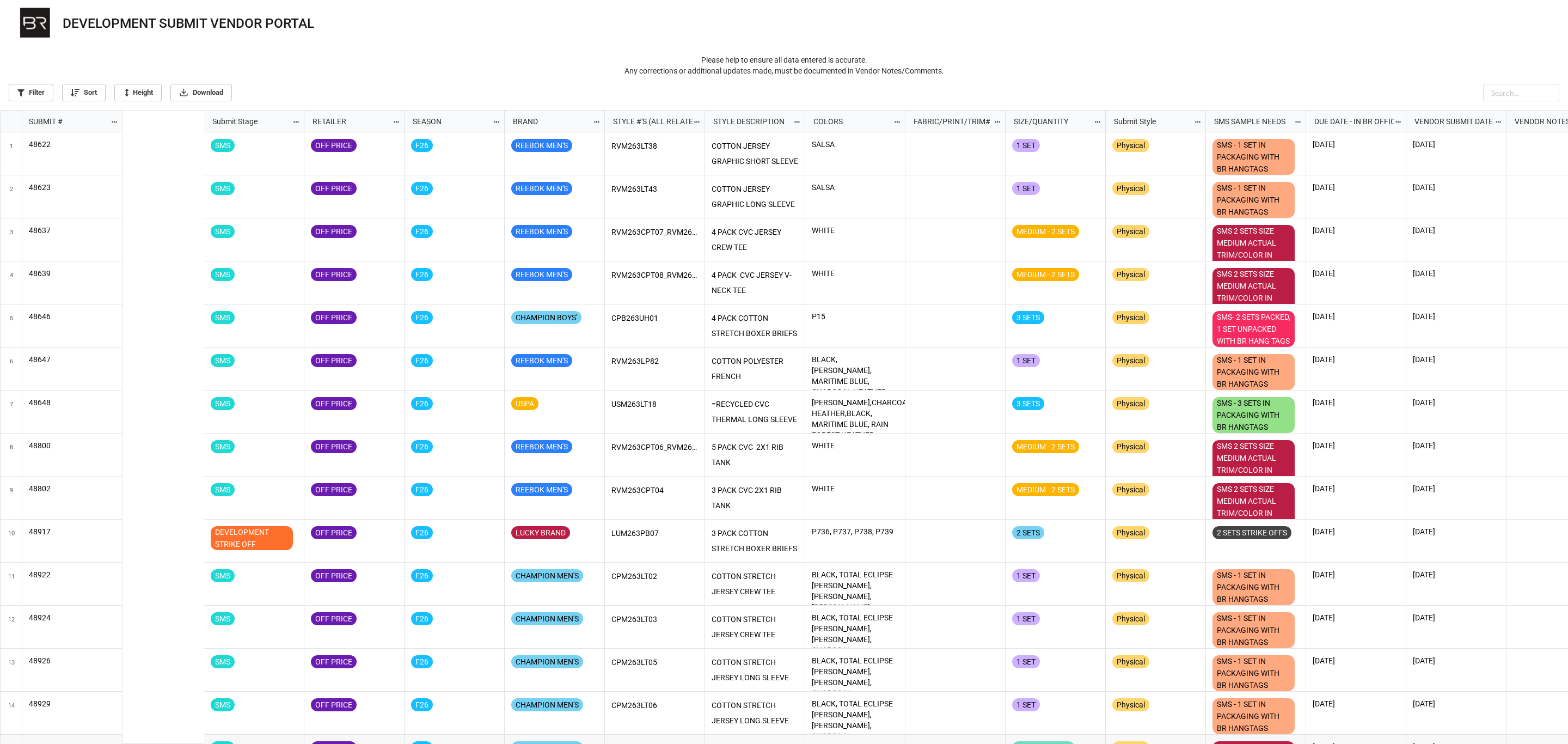
scroll to position [0, 562]
